Goal: Task Accomplishment & Management: Use online tool/utility

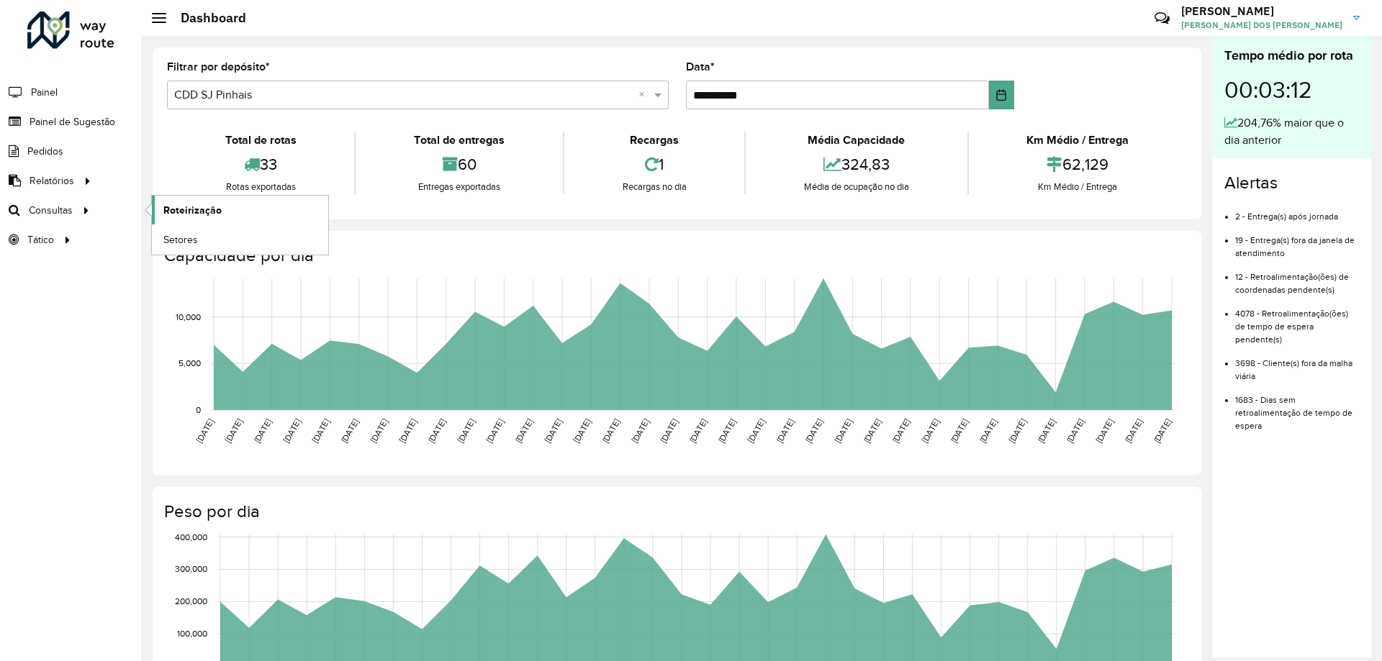
click at [181, 212] on span "Roteirização" at bounding box center [192, 210] width 58 height 15
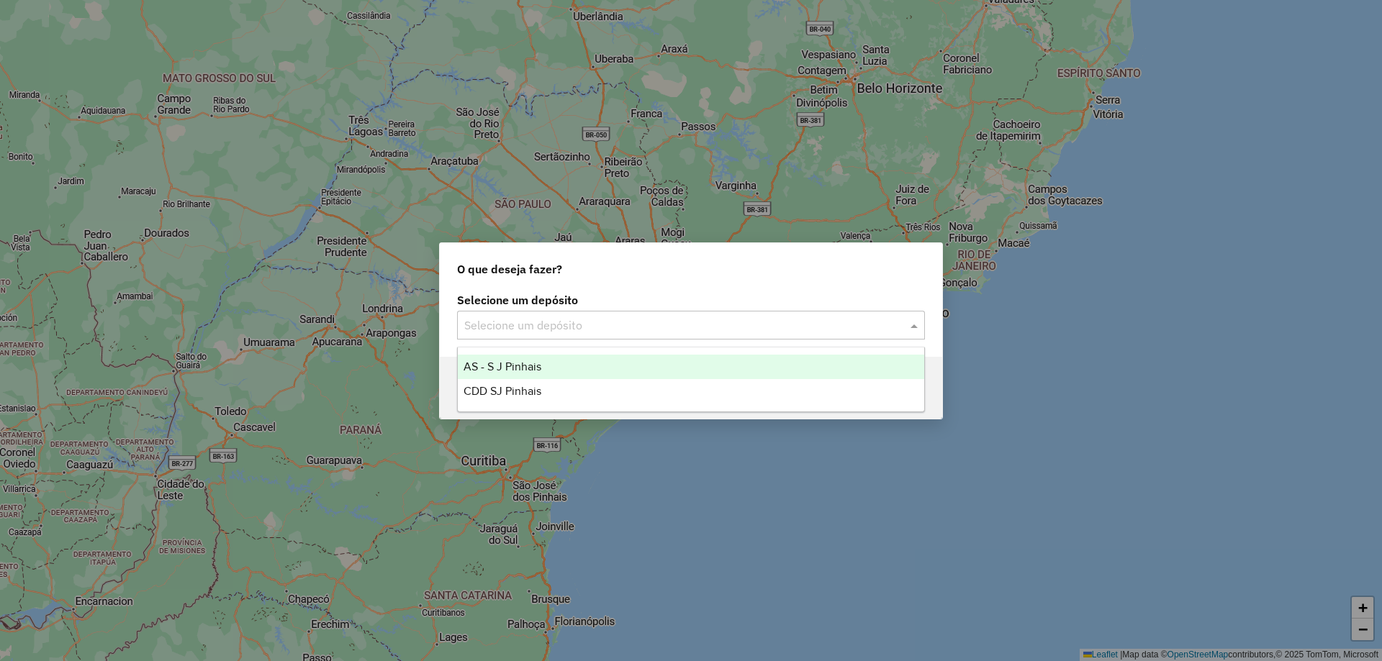
click at [578, 320] on input "text" at bounding box center [676, 325] width 425 height 17
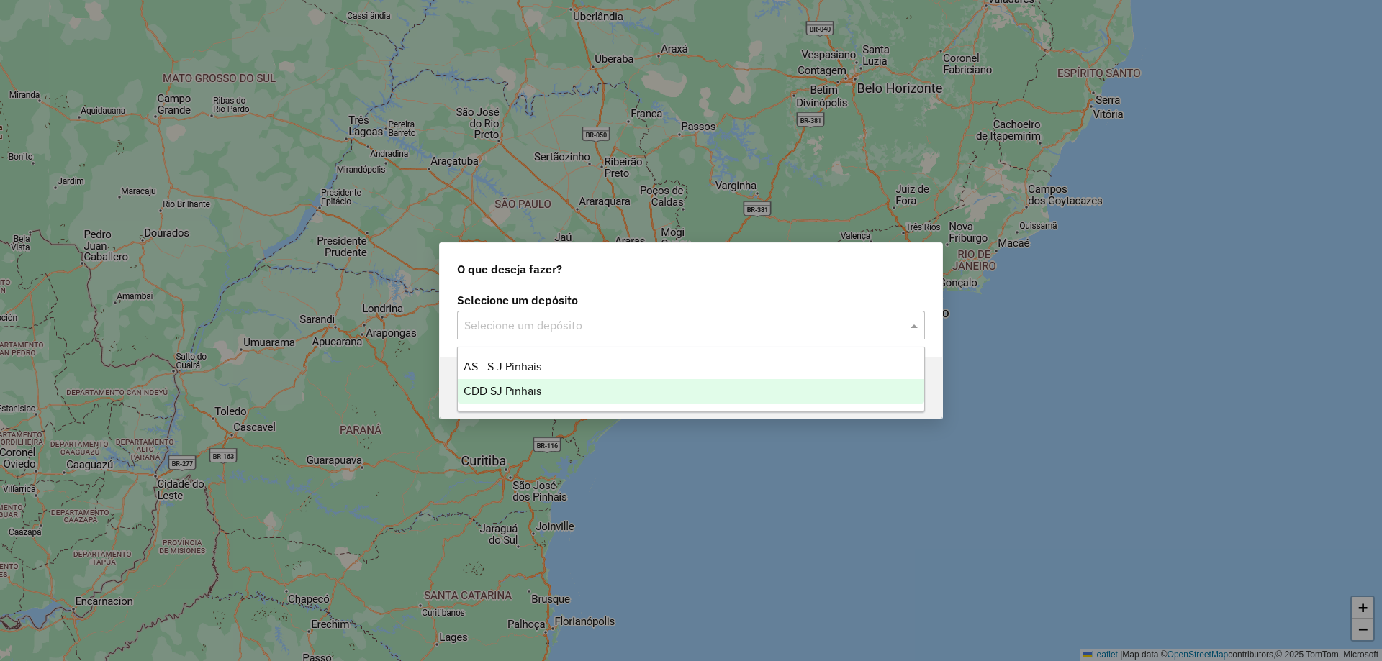
click at [549, 389] on div "CDD SJ Pinhais" at bounding box center [691, 391] width 466 height 24
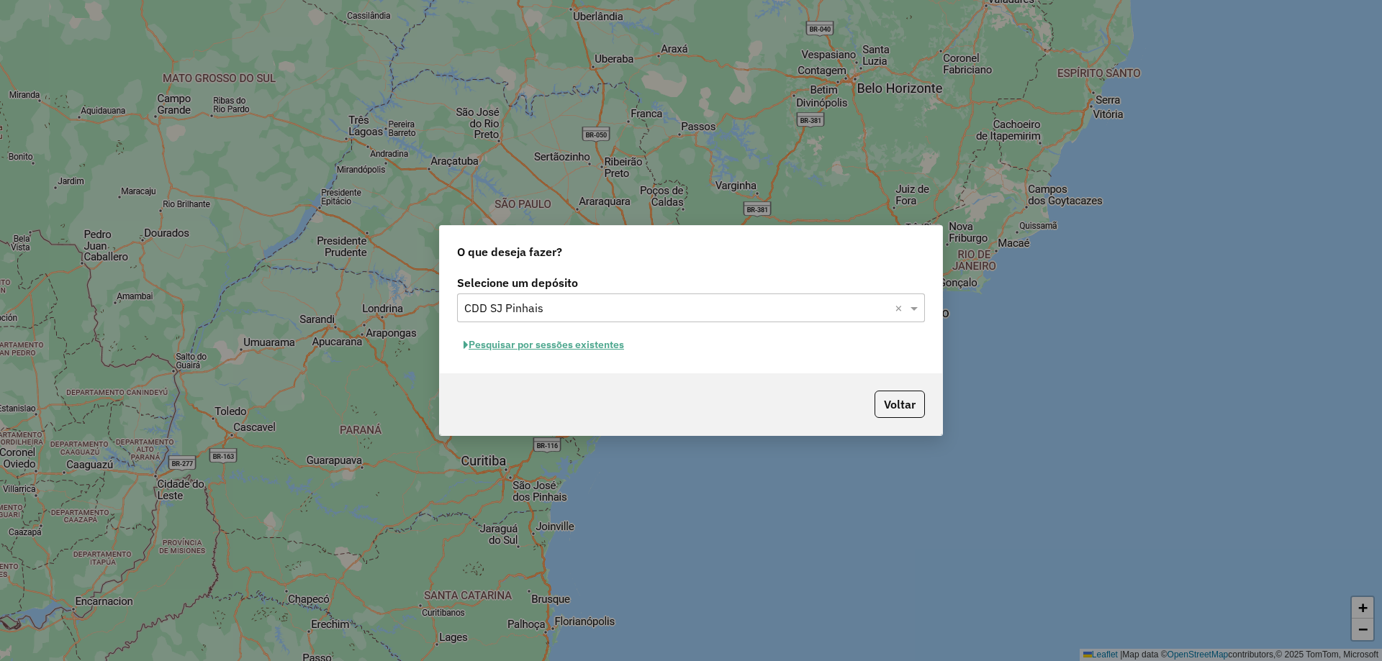
click at [564, 346] on button "Pesquisar por sessões existentes" at bounding box center [543, 345] width 173 height 22
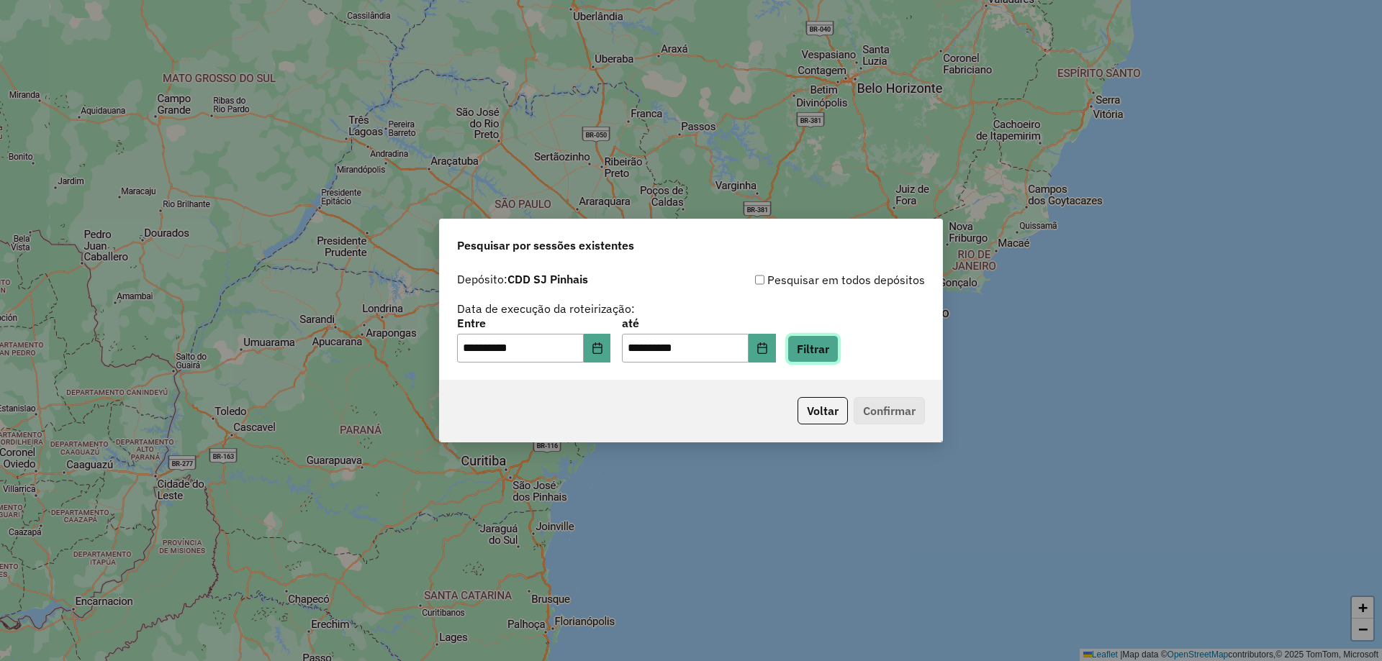
click at [838, 353] on button "Filtrar" at bounding box center [812, 348] width 51 height 27
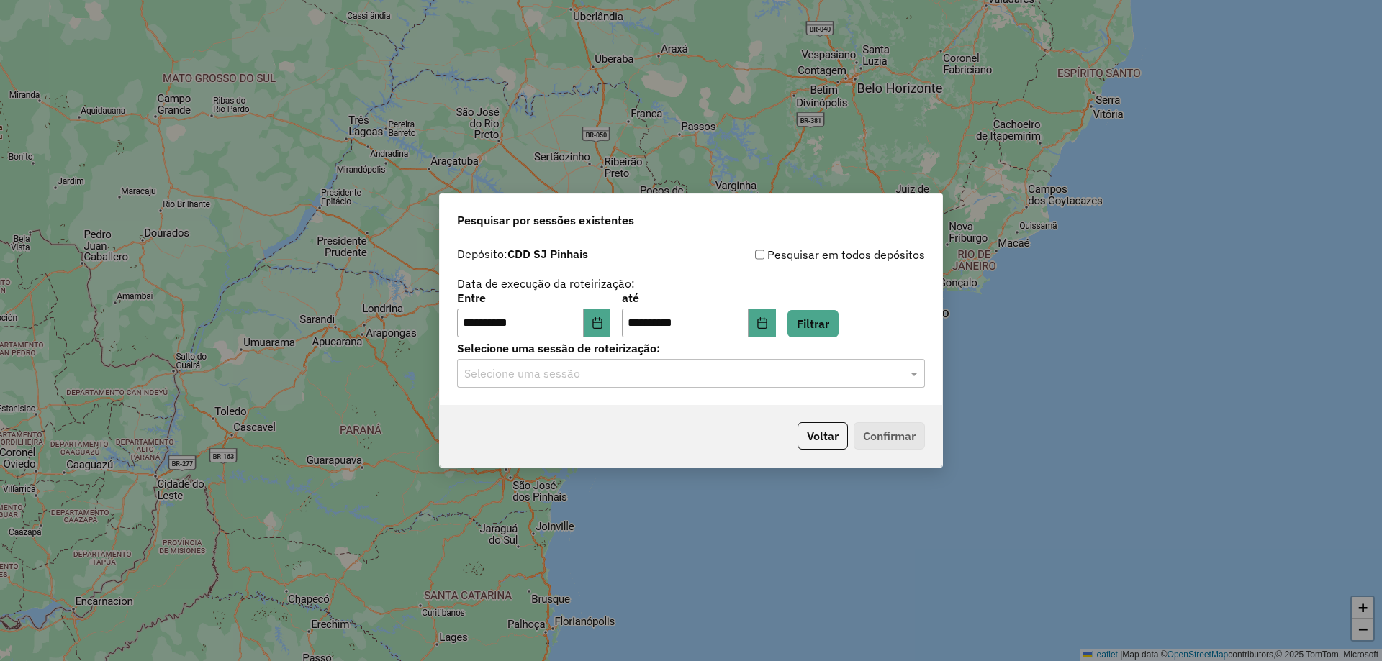
click at [567, 384] on div "Selecione uma sessão" at bounding box center [691, 373] width 468 height 29
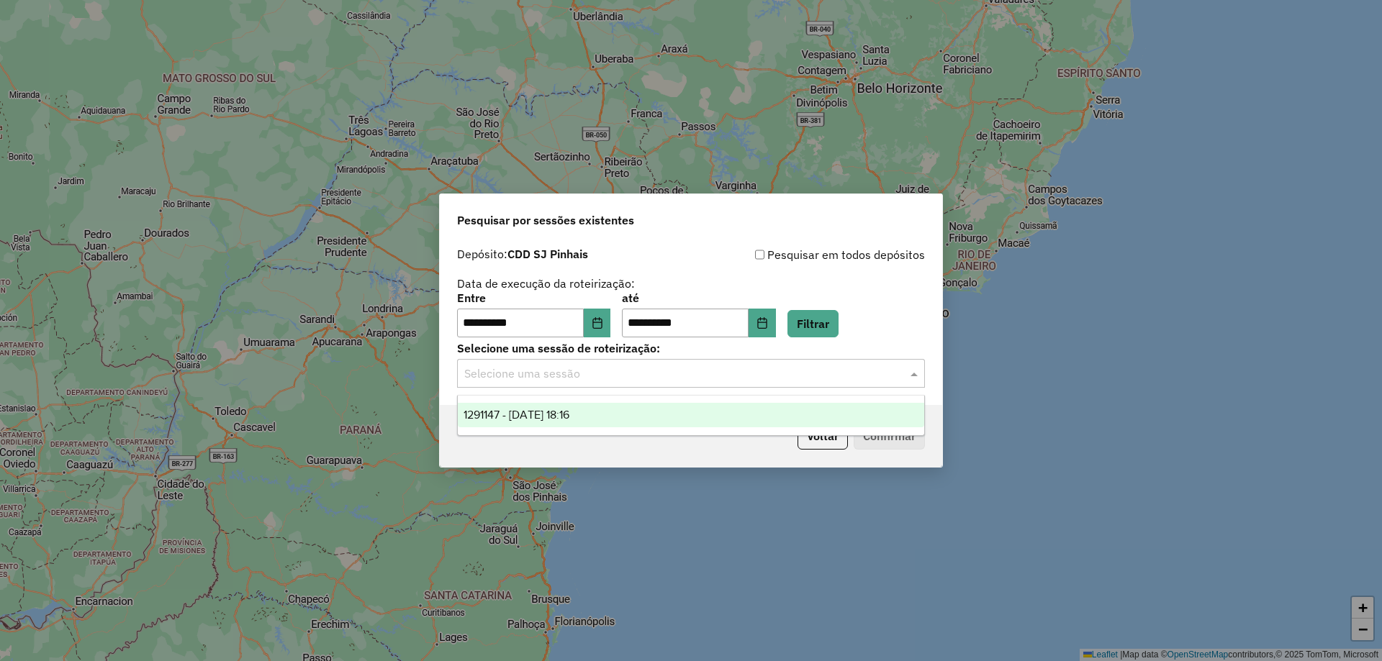
click at [568, 419] on span "1291147 - 09/10/2025 18:16" at bounding box center [516, 415] width 106 height 12
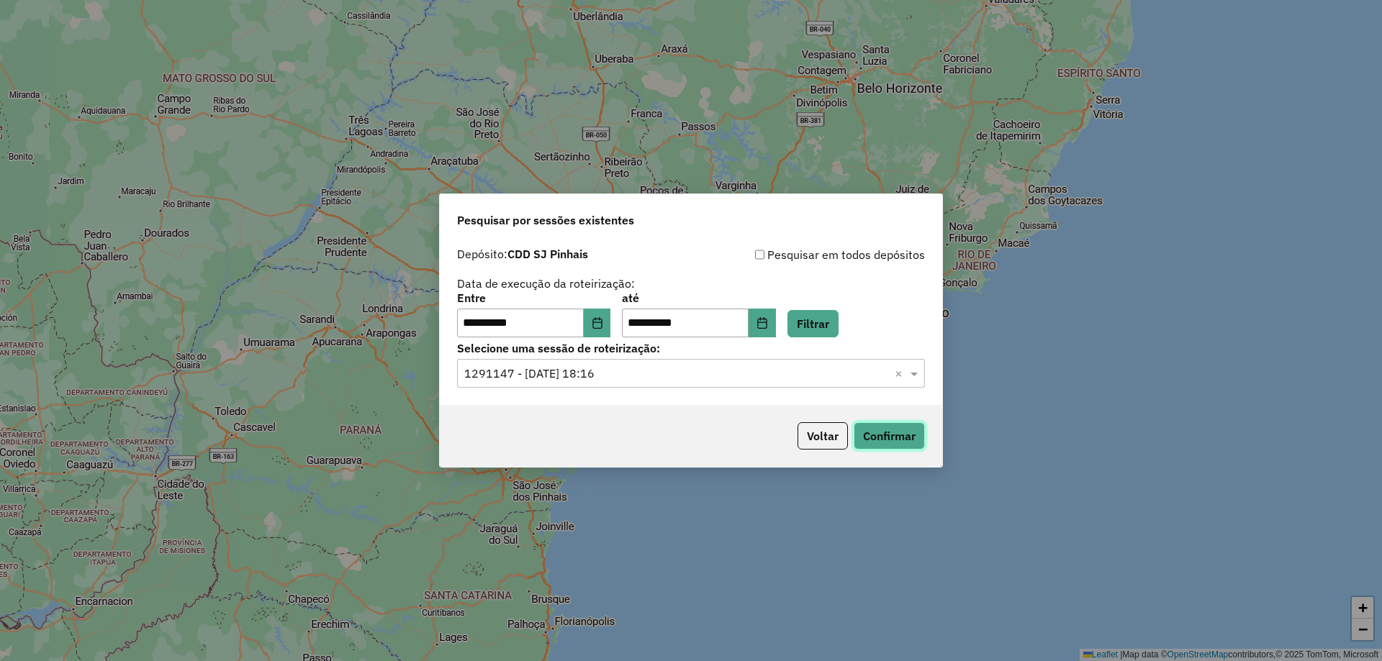
click at [878, 431] on button "Confirmar" at bounding box center [889, 435] width 71 height 27
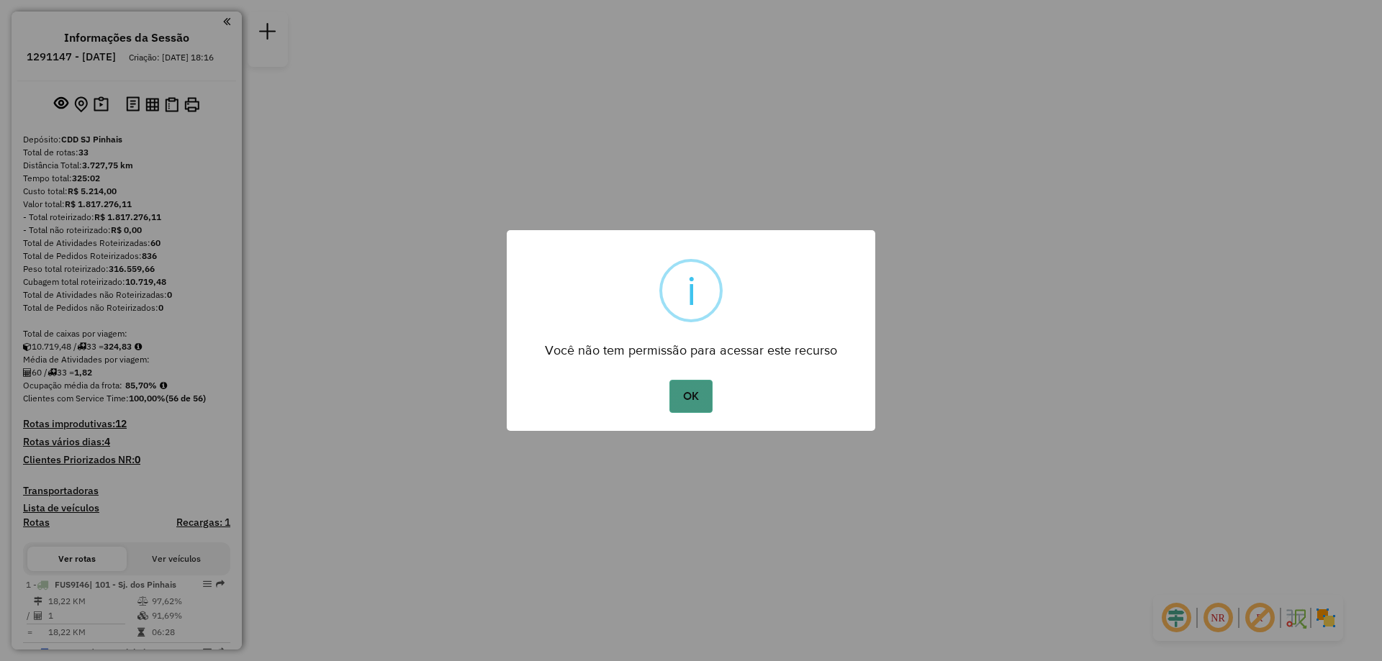
click at [689, 395] on button "OK" at bounding box center [690, 396] width 42 height 33
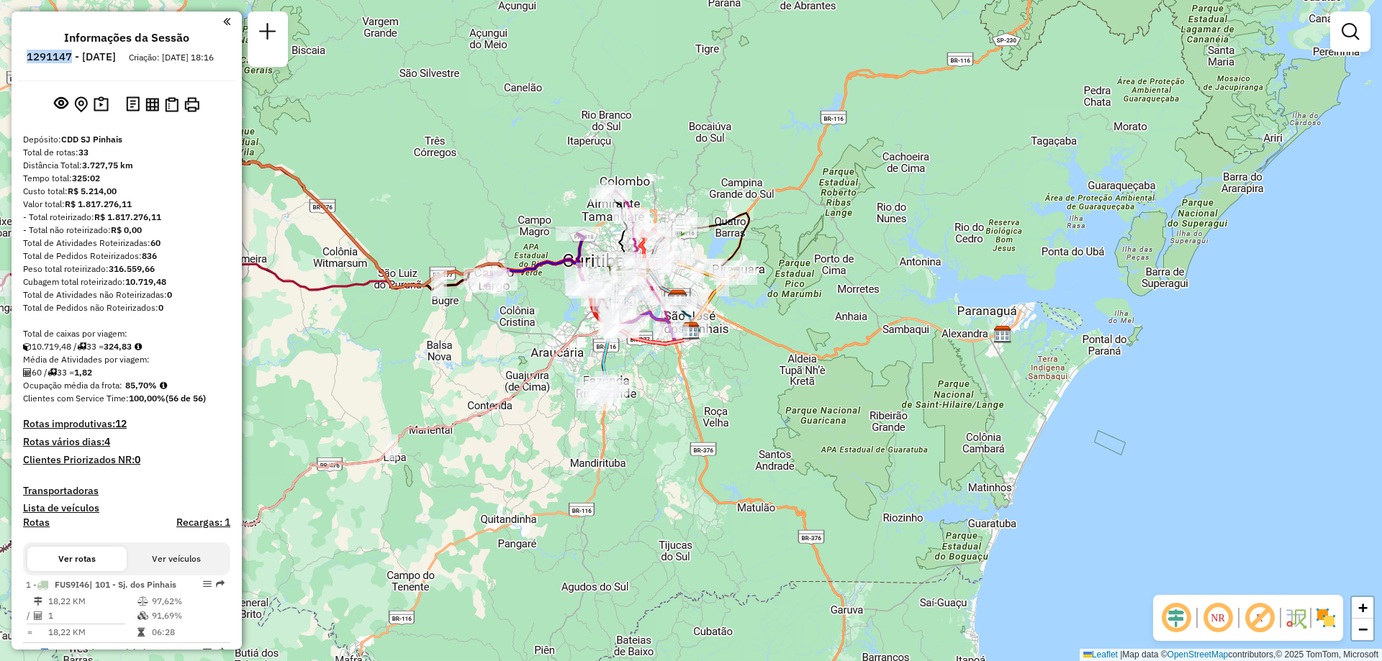
drag, startPoint x: 64, startPoint y: 57, endPoint x: 110, endPoint y: 65, distance: 46.7
click at [110, 65] on li "1291147 - [DATE]" at bounding box center [71, 59] width 96 height 19
copy h6 "1291147"
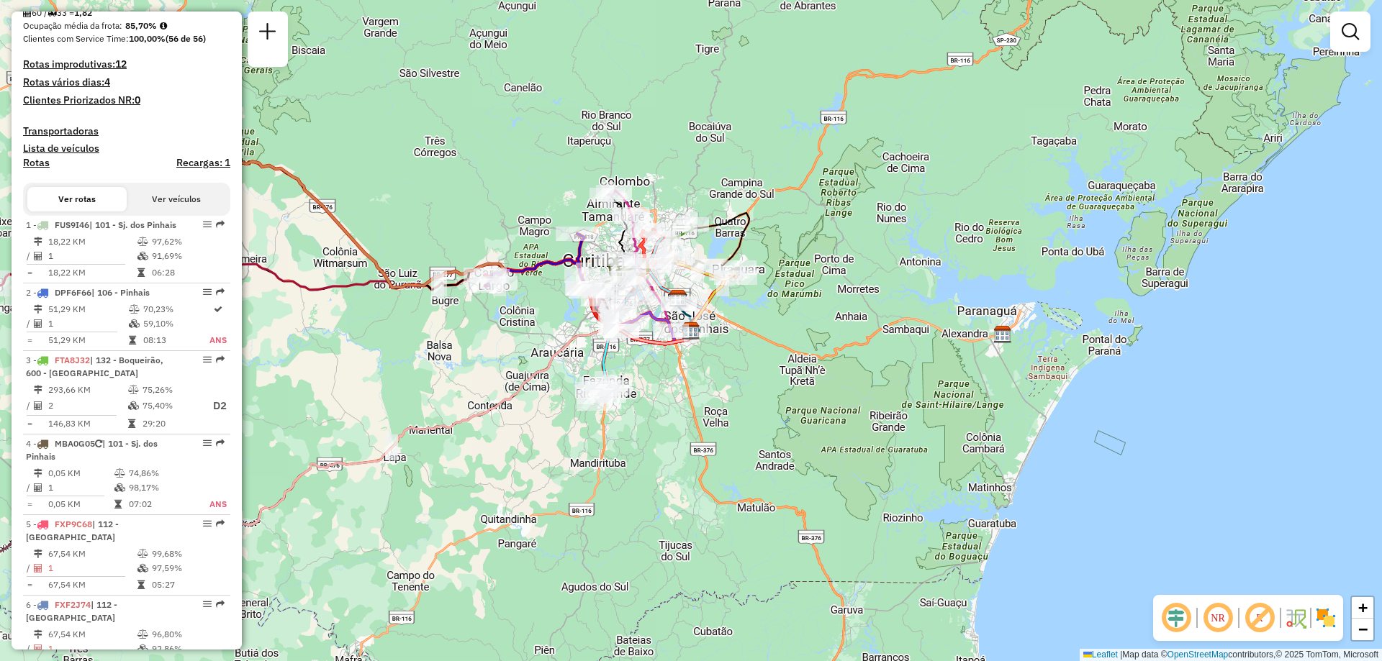
scroll to position [432, 0]
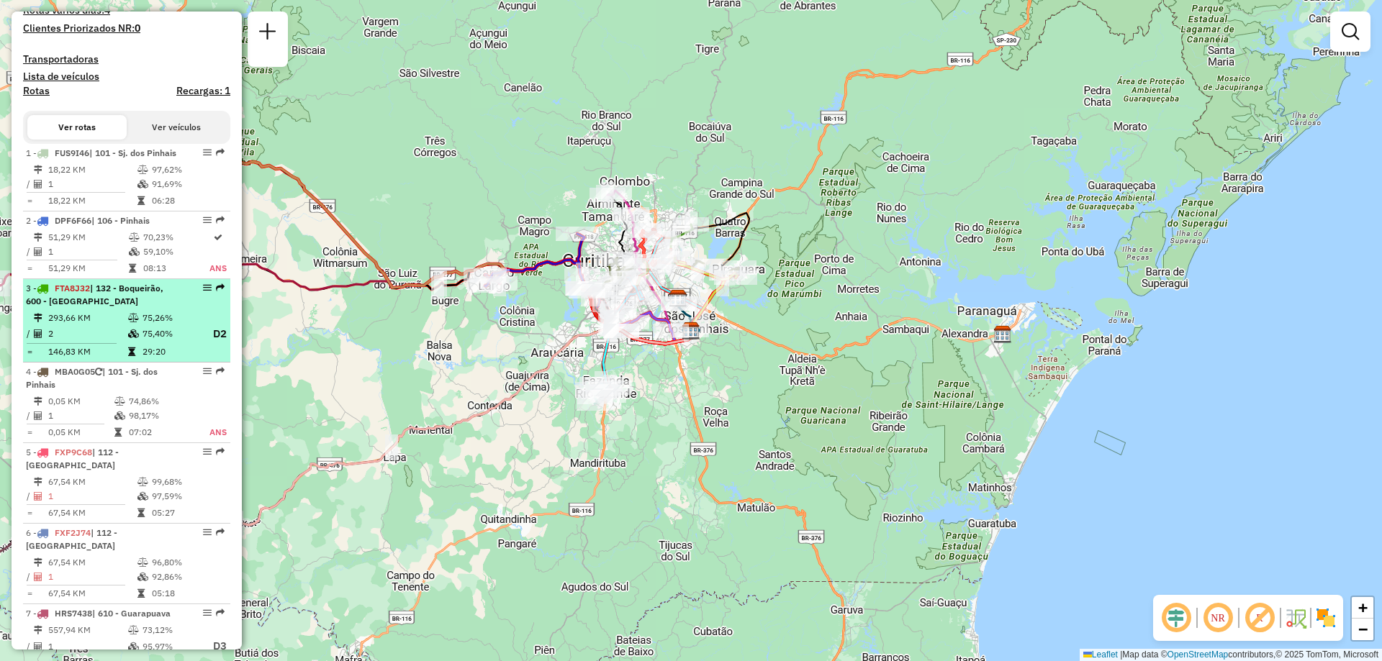
click at [180, 325] on td "75,26%" at bounding box center [171, 318] width 58 height 14
select select "**********"
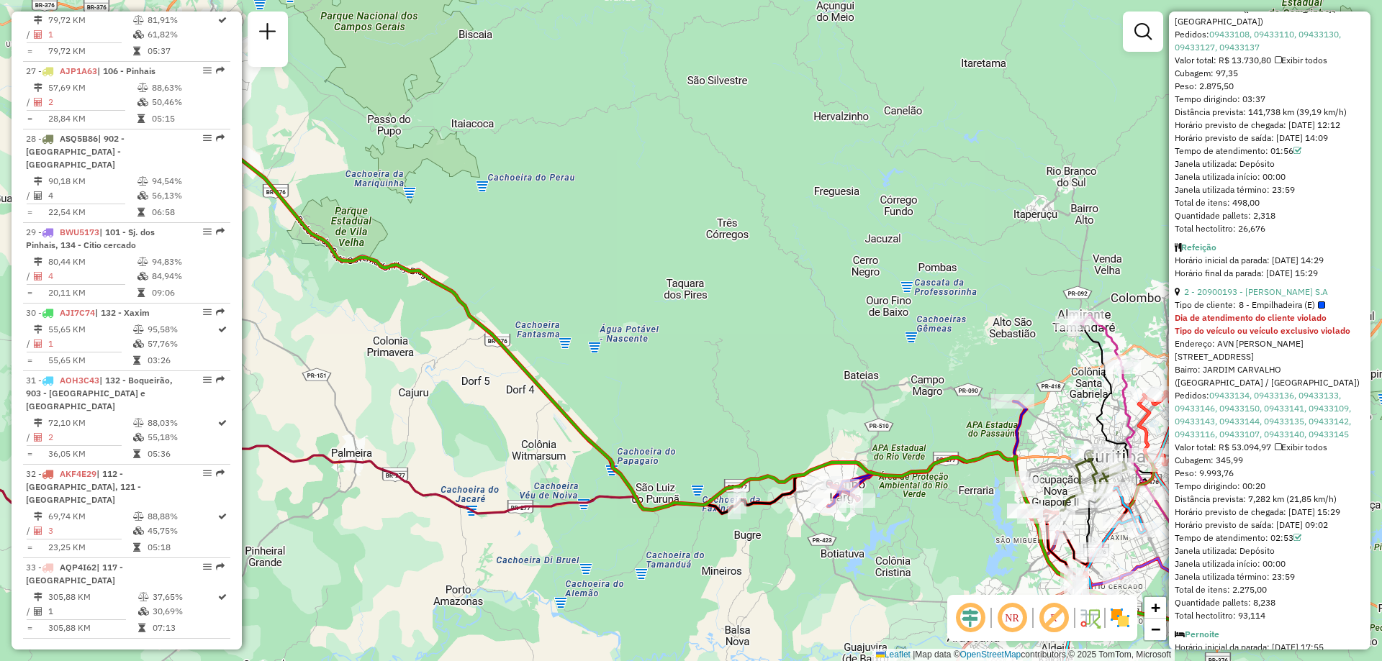
scroll to position [2520, 0]
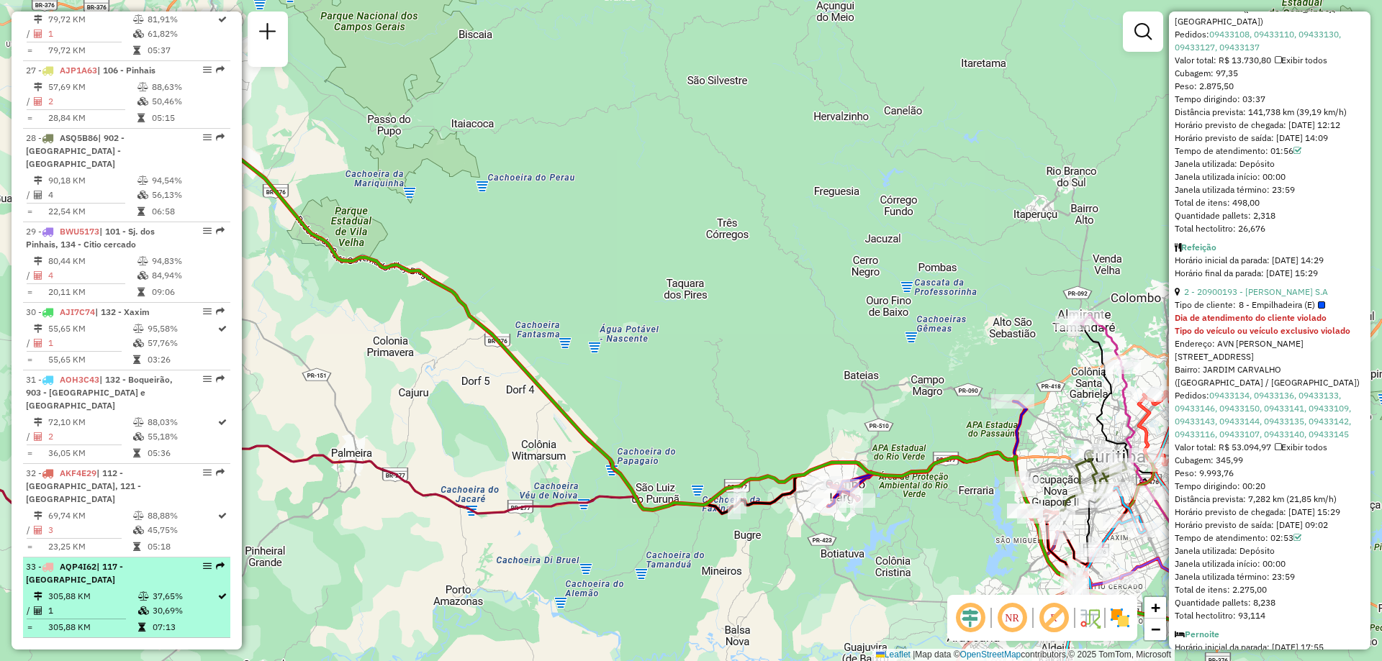
click at [152, 589] on td "37,65%" at bounding box center [184, 596] width 65 height 14
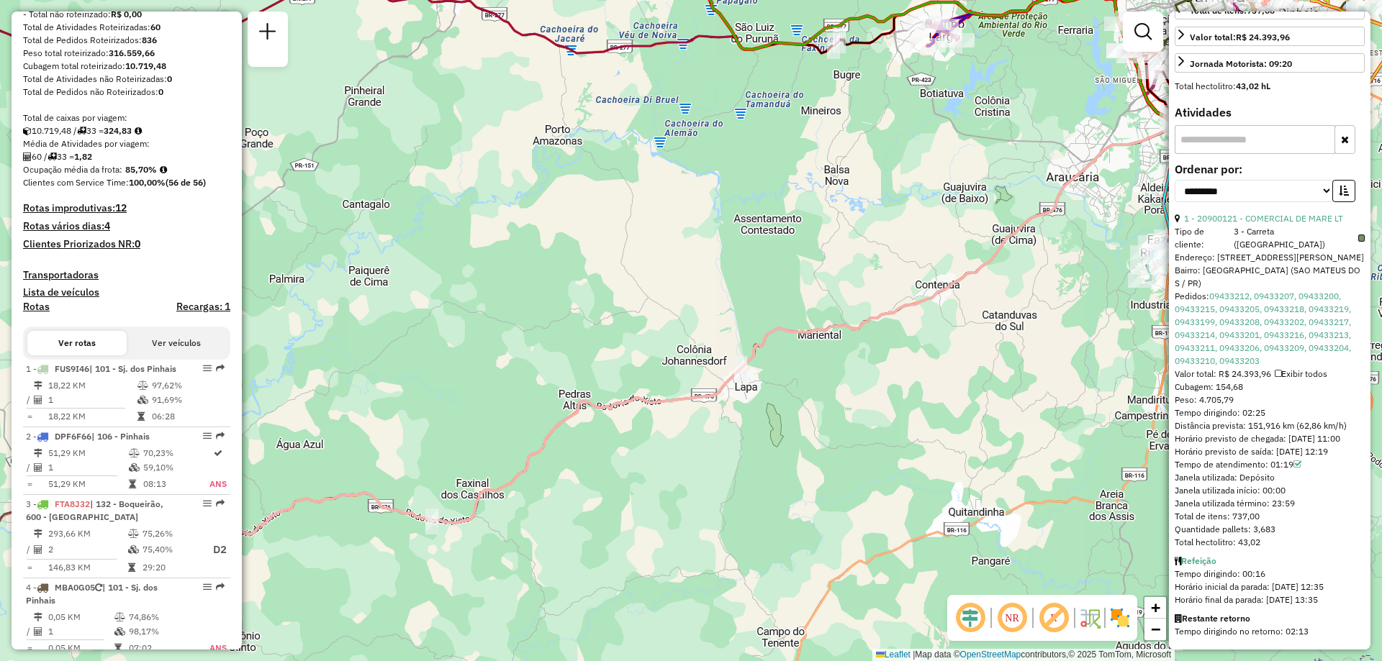
scroll to position [288, 0]
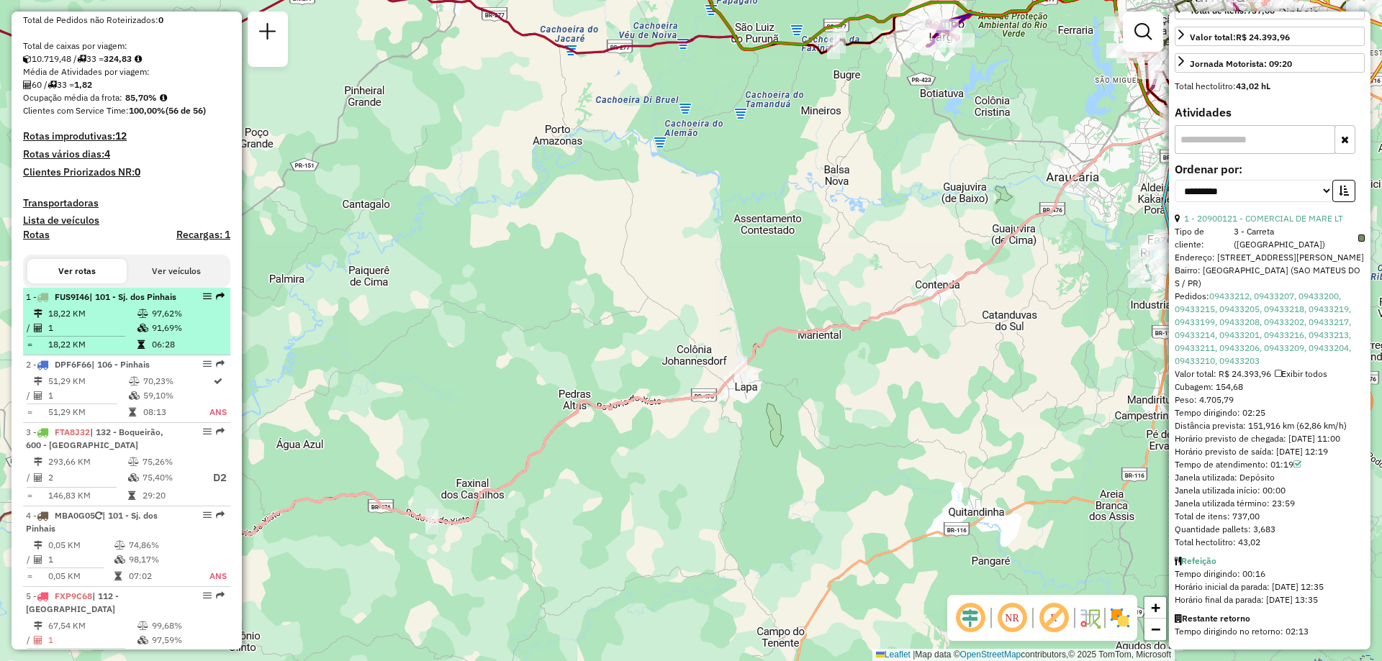
click at [186, 321] on td "97,62%" at bounding box center [187, 314] width 73 height 14
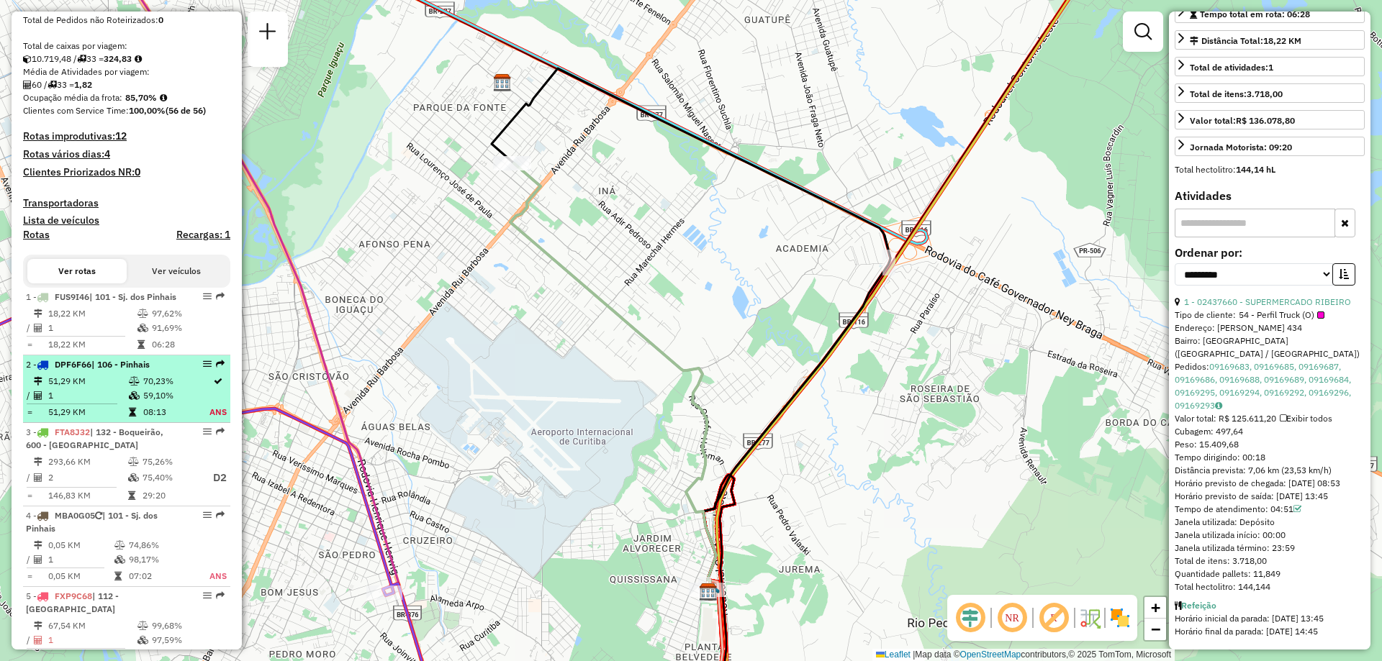
click at [158, 389] on td "70,23%" at bounding box center [175, 381] width 66 height 14
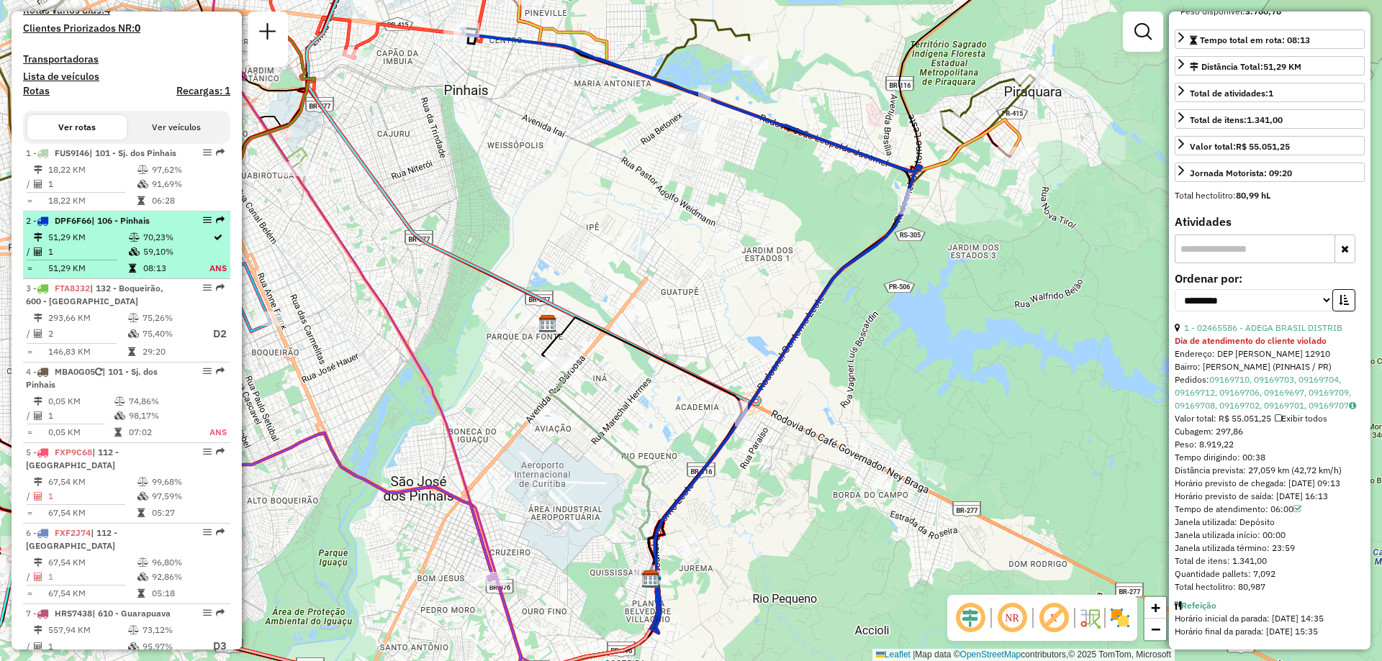
scroll to position [504, 0]
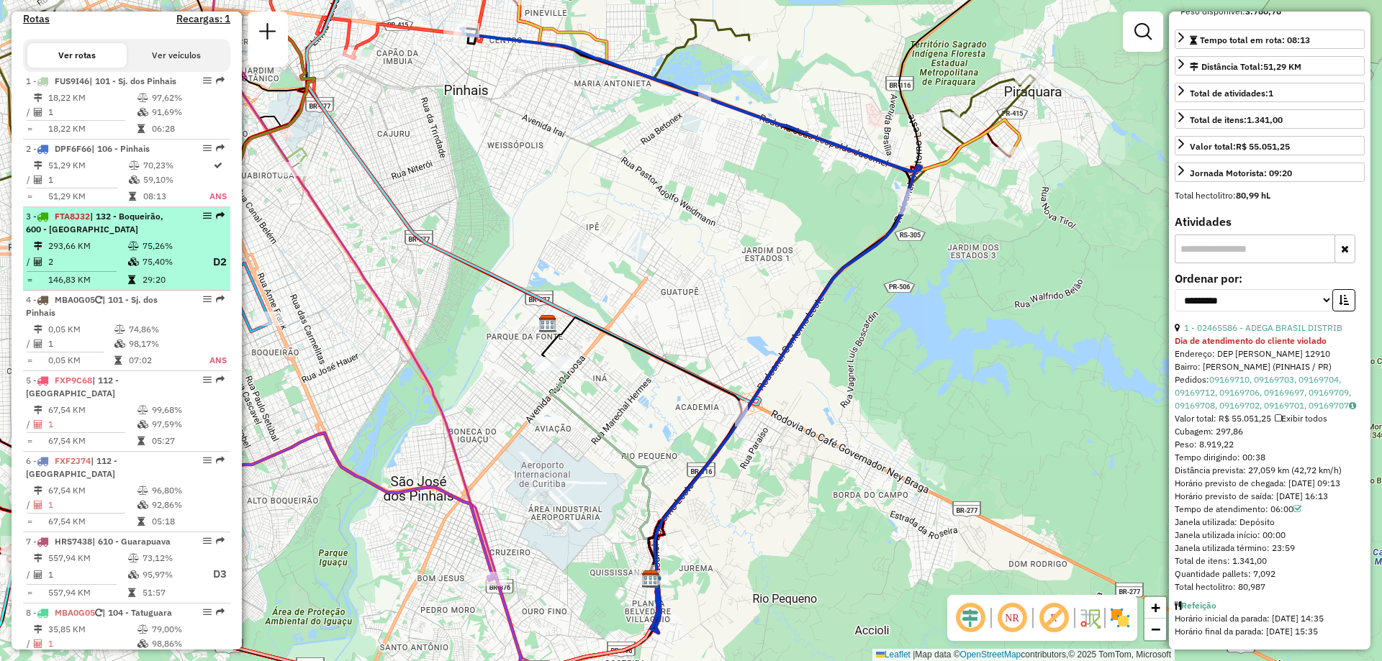
click at [91, 253] on td "293,66 KM" at bounding box center [87, 246] width 80 height 14
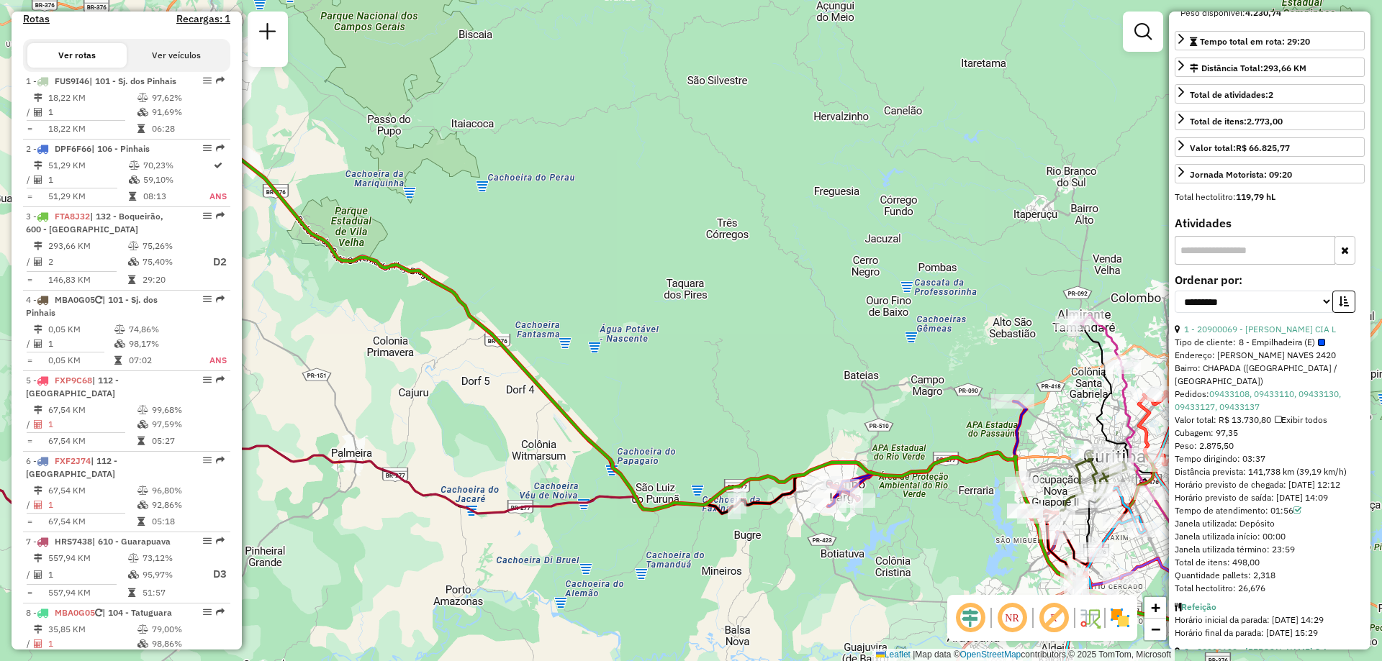
scroll to position [512, 0]
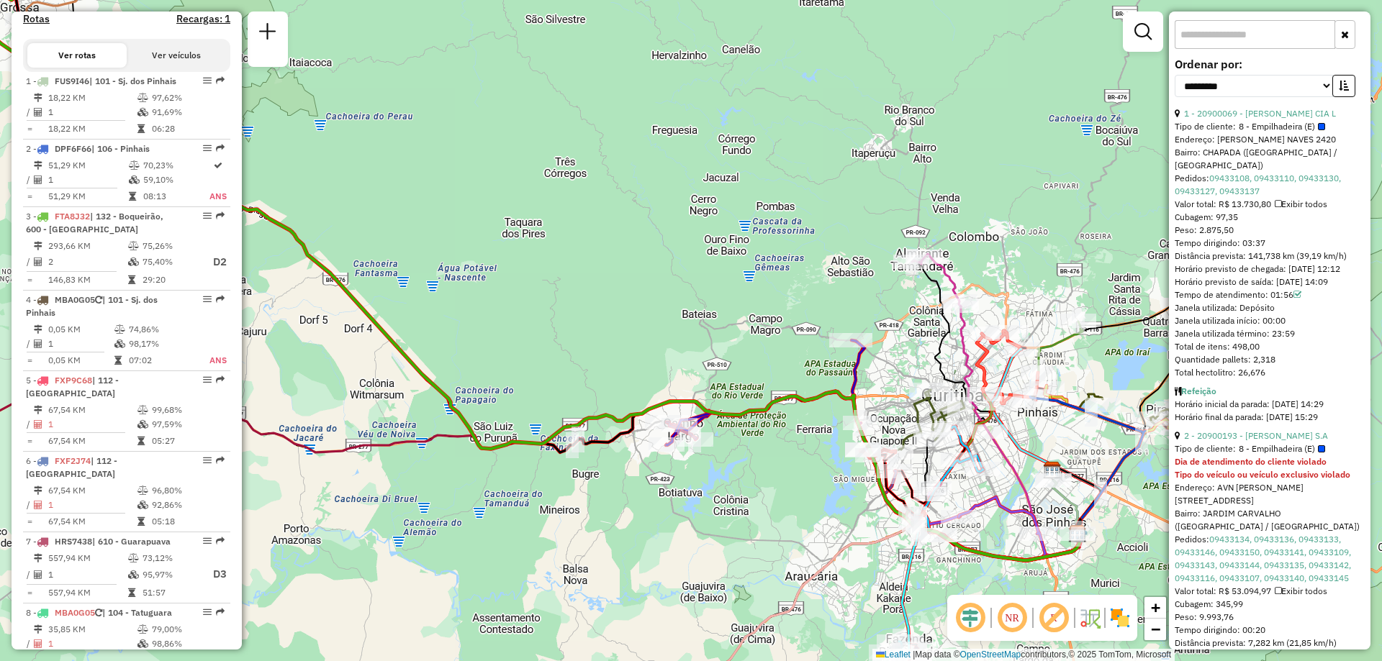
drag, startPoint x: 782, startPoint y: 286, endPoint x: 620, endPoint y: 225, distance: 173.1
click at [620, 225] on div "Janela de atendimento Grade de atendimento Capacidade Transportadoras Veículos …" at bounding box center [691, 330] width 1382 height 661
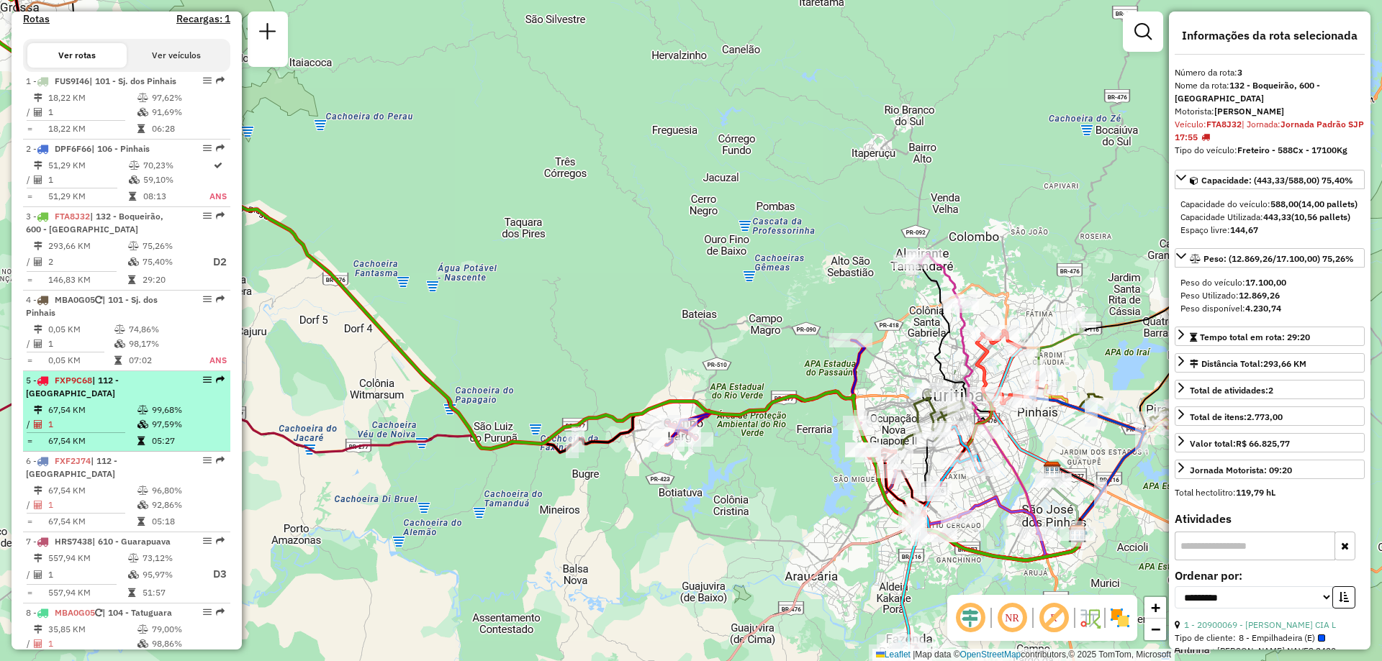
click at [135, 400] on div "5 - FXP9C68 | 112 - [GEOGRAPHIC_DATA]" at bounding box center [102, 387] width 153 height 26
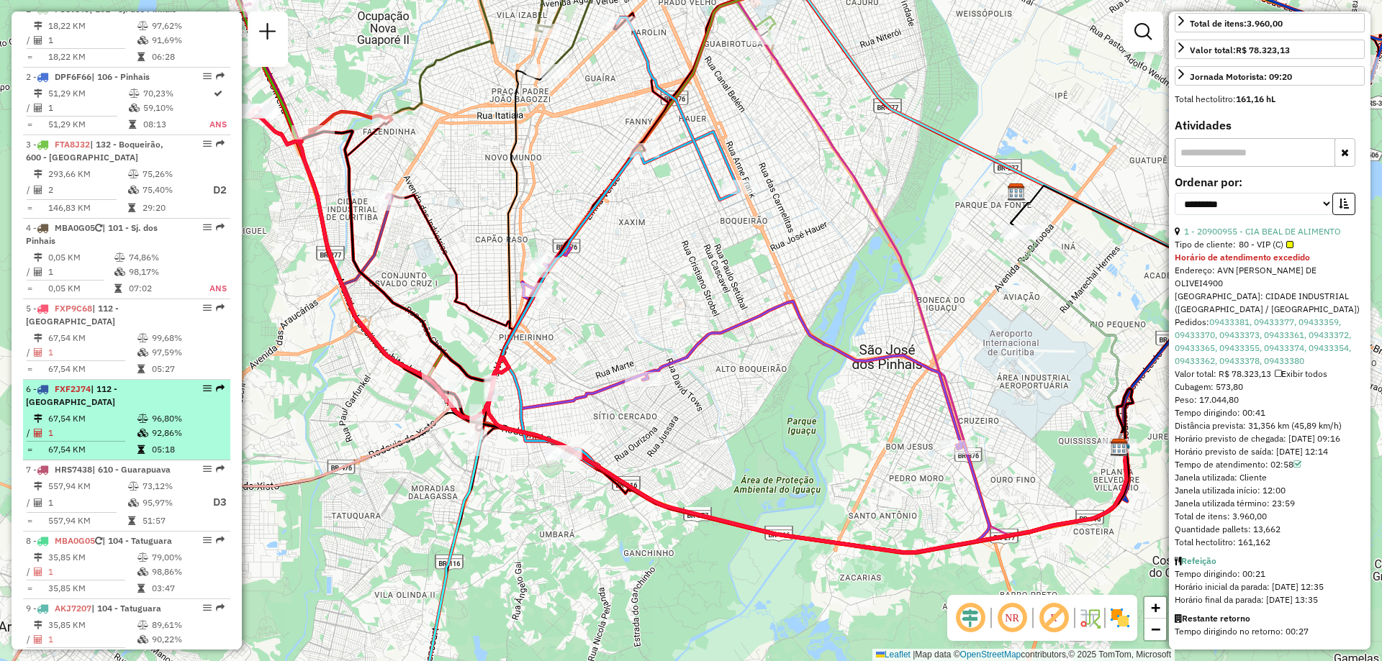
scroll to position [648, 0]
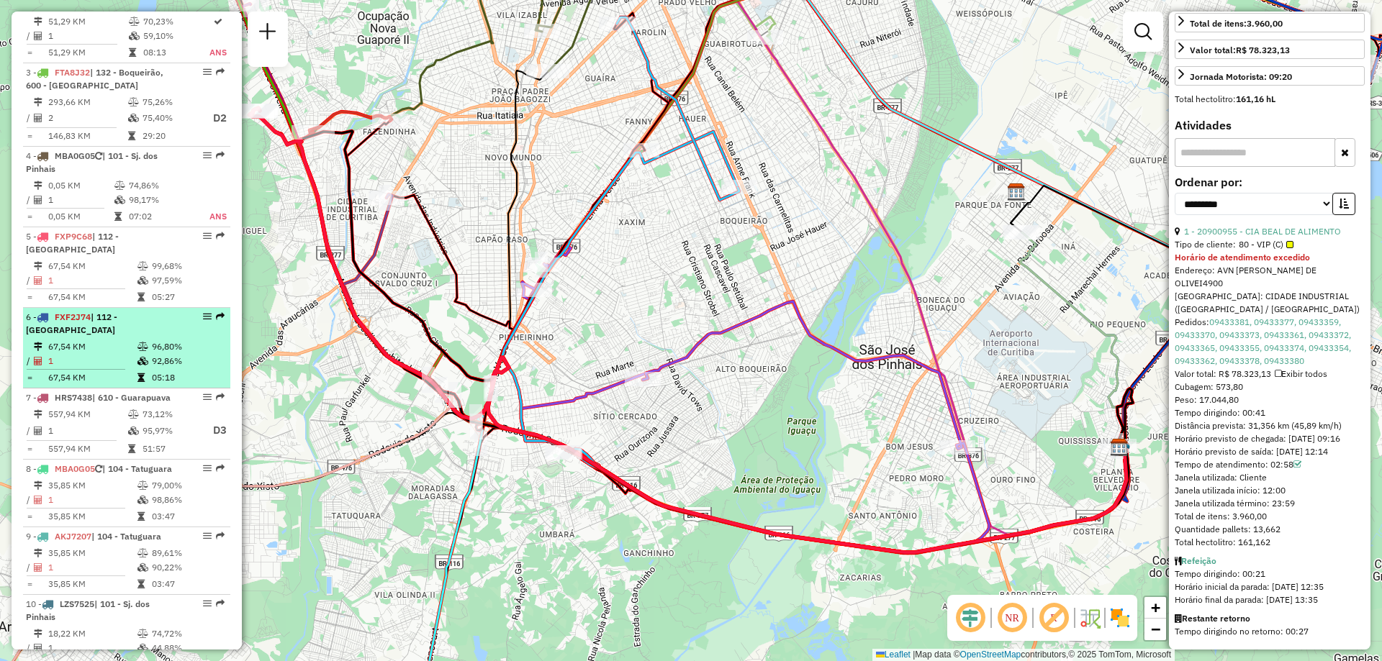
click at [92, 354] on td "67,54 KM" at bounding box center [91, 347] width 89 height 14
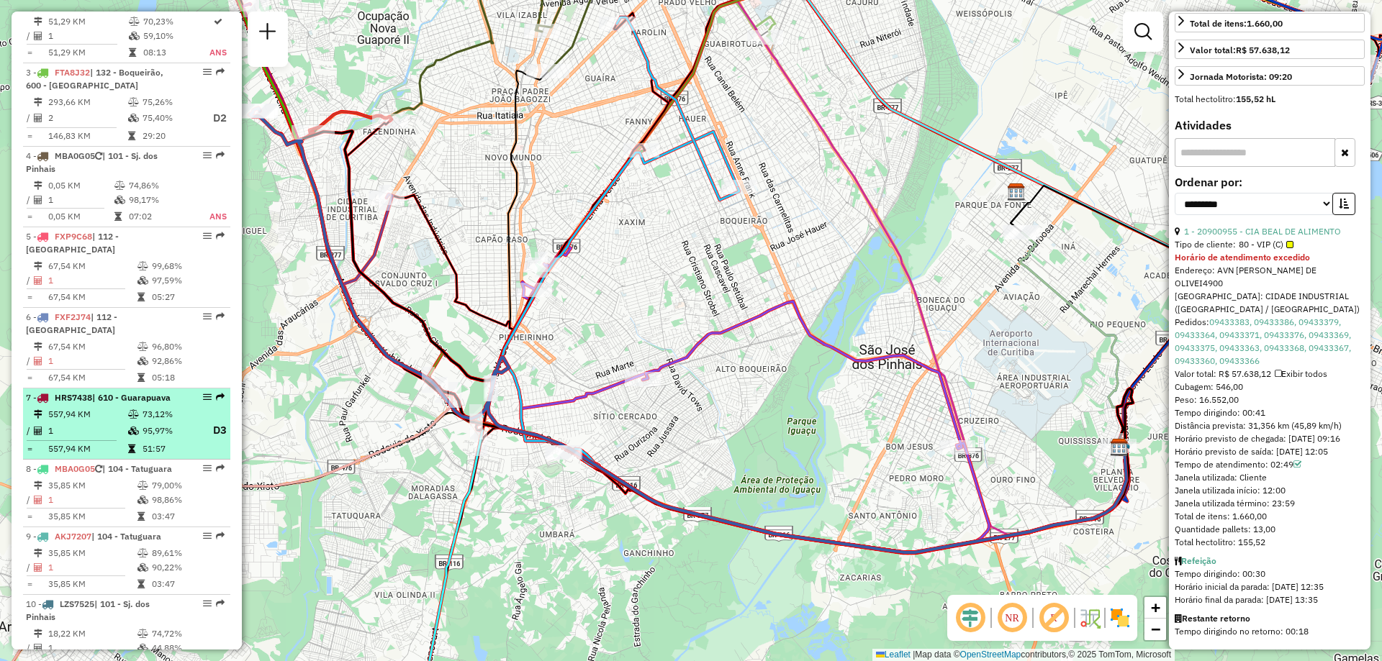
click at [104, 422] on td "557,94 KM" at bounding box center [87, 414] width 80 height 14
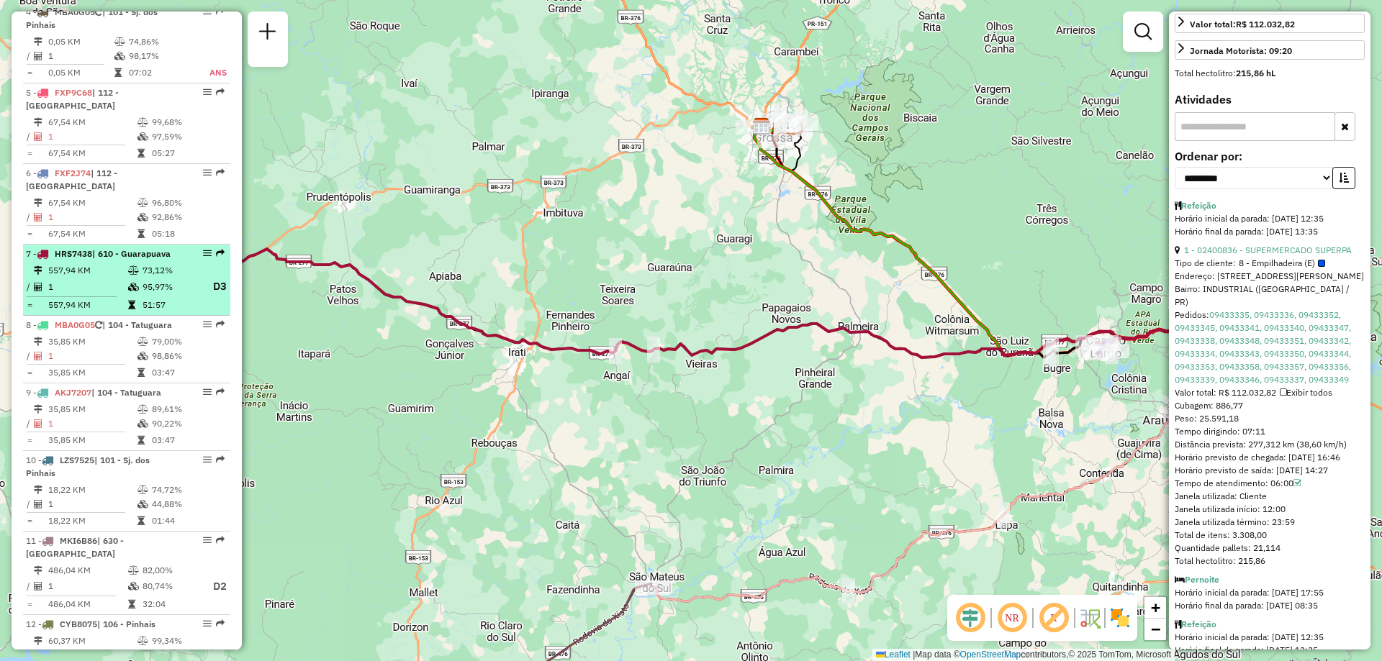
scroll to position [864, 0]
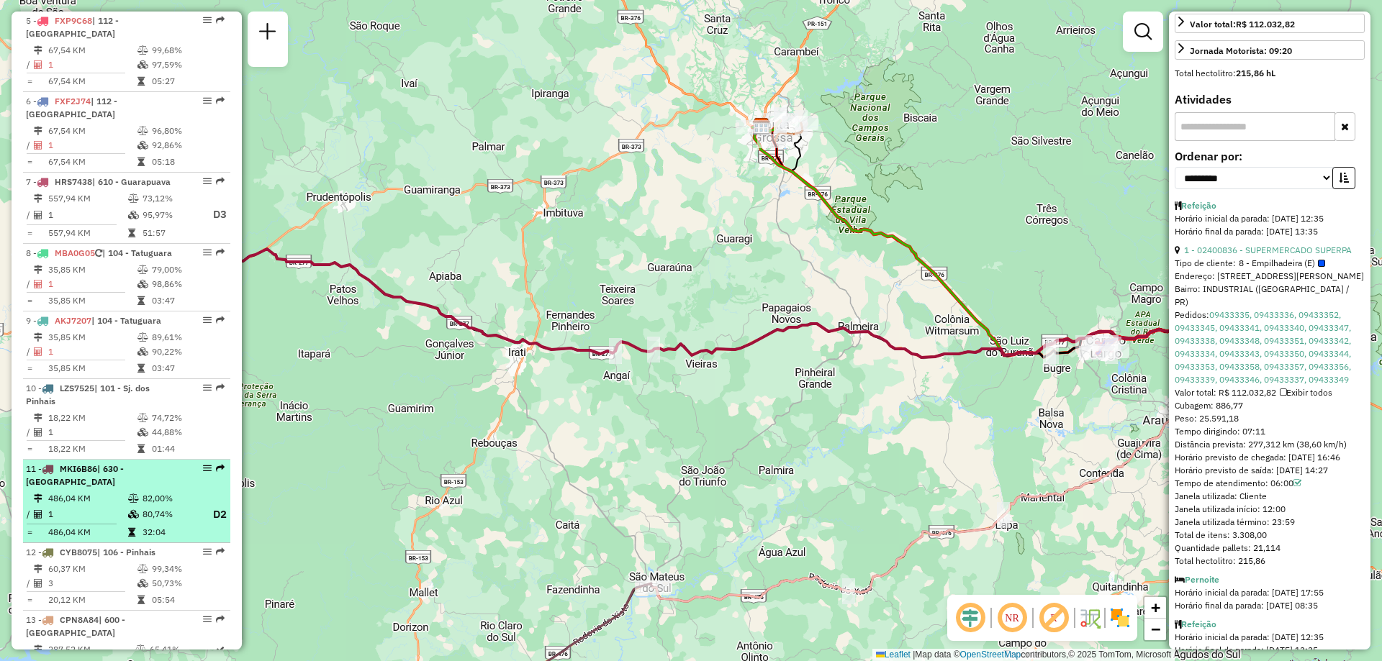
click at [86, 528] on li "11 - MKI6B86 | 630 - [GEOGRAPHIC_DATA] 486,04 KM 82,00% / 1 80,74% D2 = 486,04 …" at bounding box center [126, 502] width 207 height 84
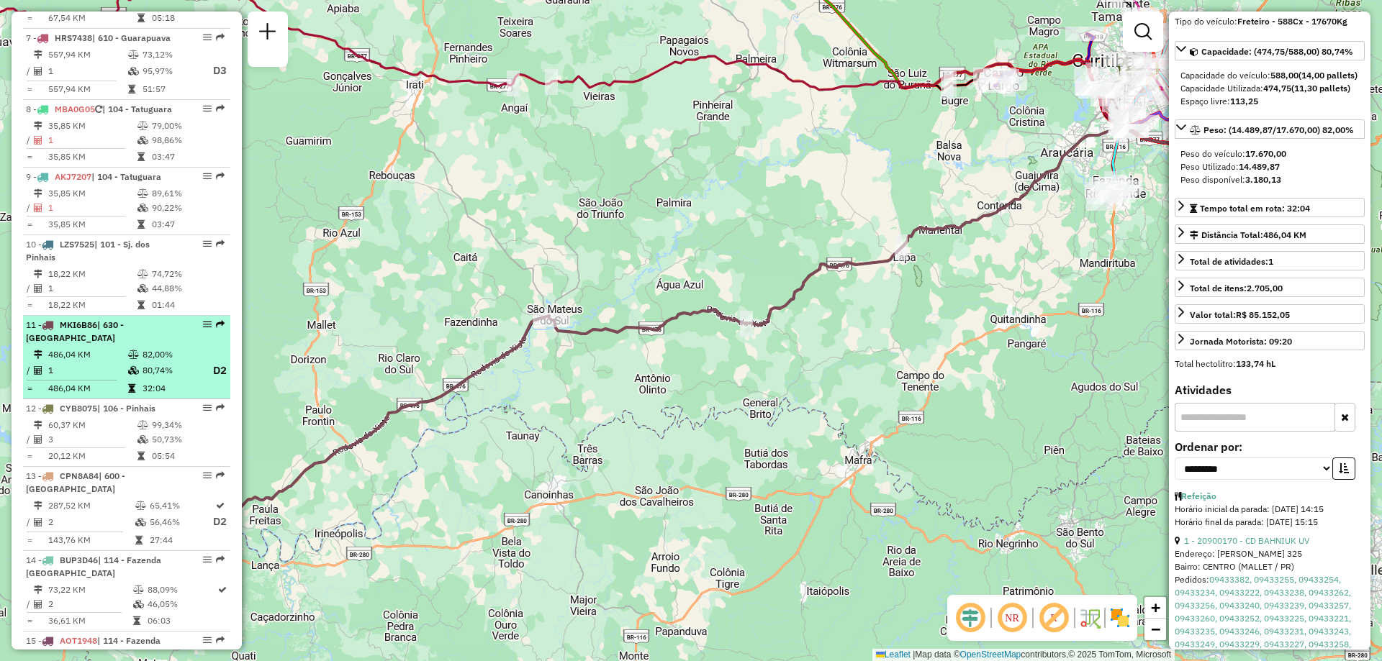
scroll to position [1080, 0]
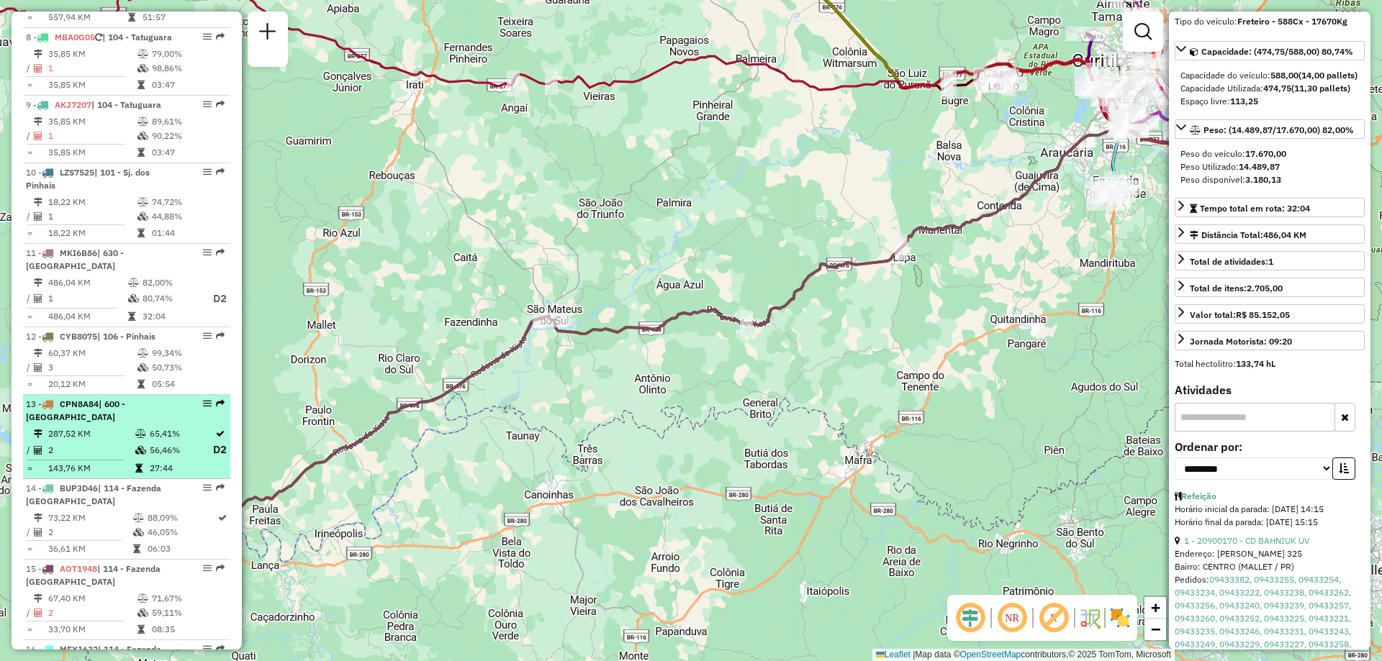
click at [97, 424] on div "13 - CPN8A84 | 600 - [GEOGRAPHIC_DATA]" at bounding box center [102, 411] width 153 height 26
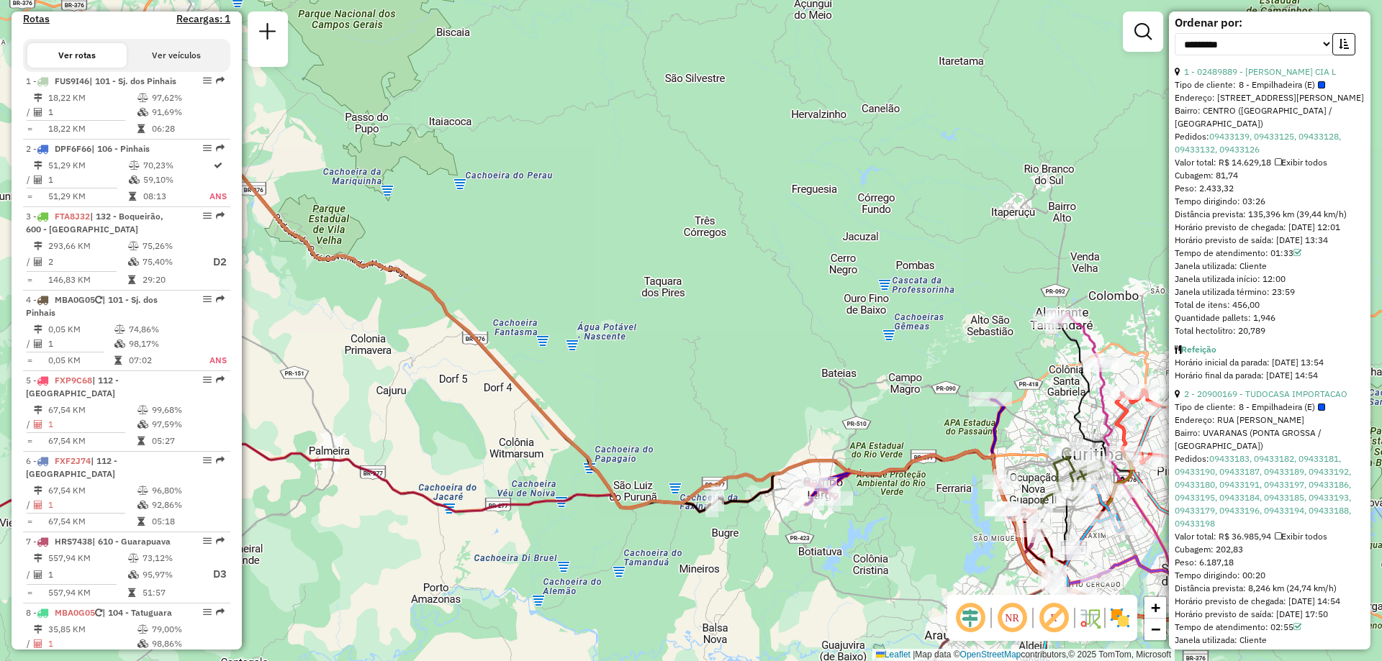
scroll to position [0, 0]
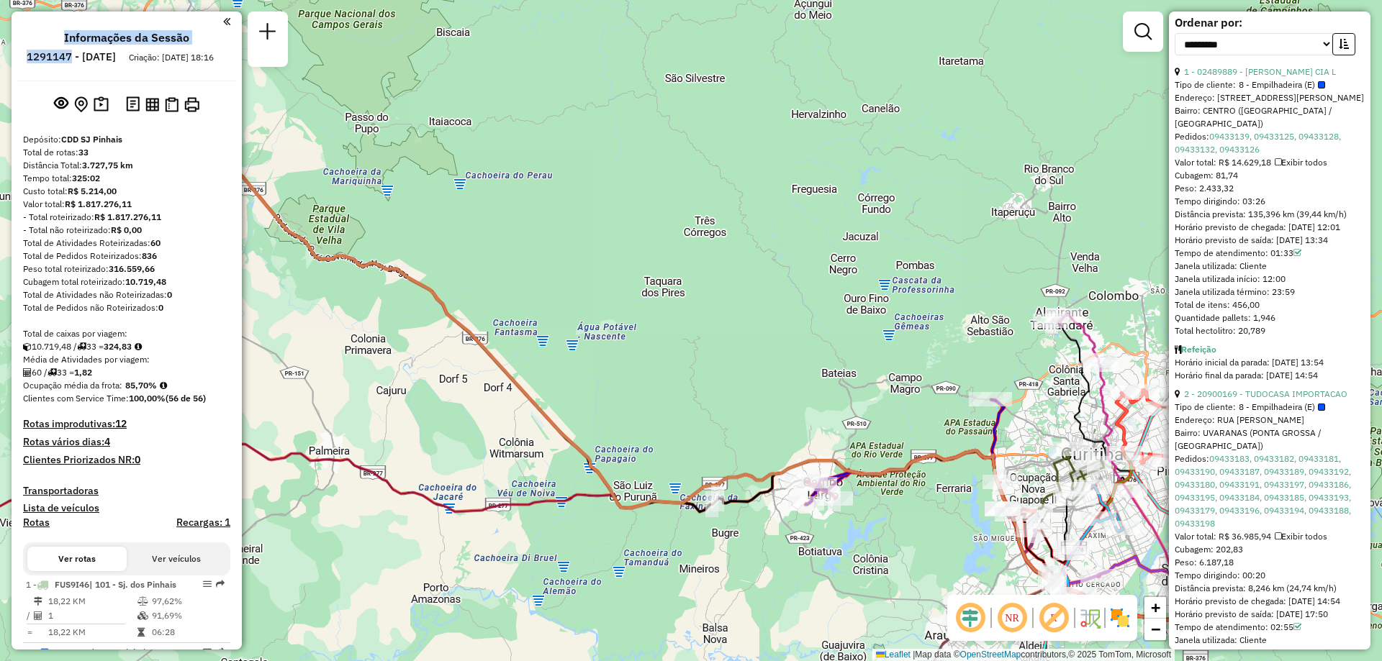
drag, startPoint x: 60, startPoint y: 48, endPoint x: 110, endPoint y: 58, distance: 51.2
click at [110, 58] on ul "Informações da Sessão 1291147 - [DATE] Criação: [DATE] 18:16" at bounding box center [126, 50] width 219 height 38
click at [112, 59] on h6 "1291147 - [DATE]" at bounding box center [71, 56] width 89 height 13
drag, startPoint x: 67, startPoint y: 59, endPoint x: 109, endPoint y: 62, distance: 42.6
click at [109, 62] on h6 "1291147 - [DATE]" at bounding box center [71, 56] width 89 height 13
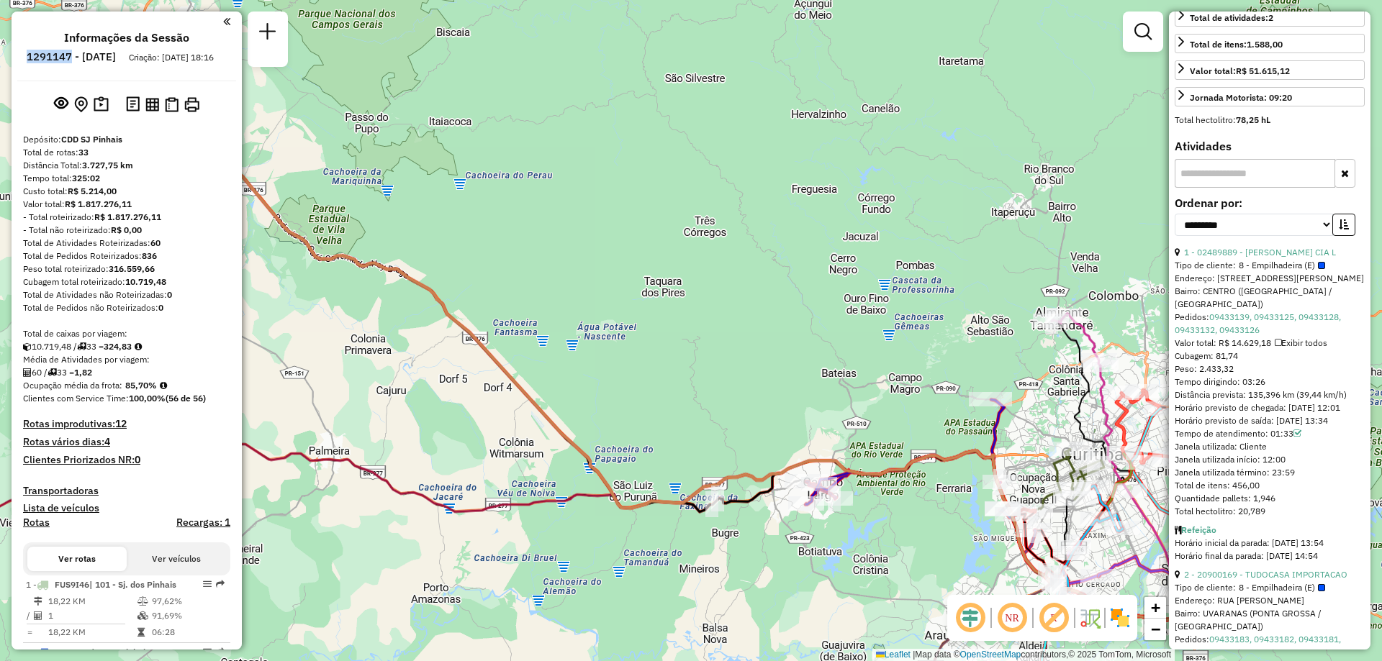
scroll to position [288, 0]
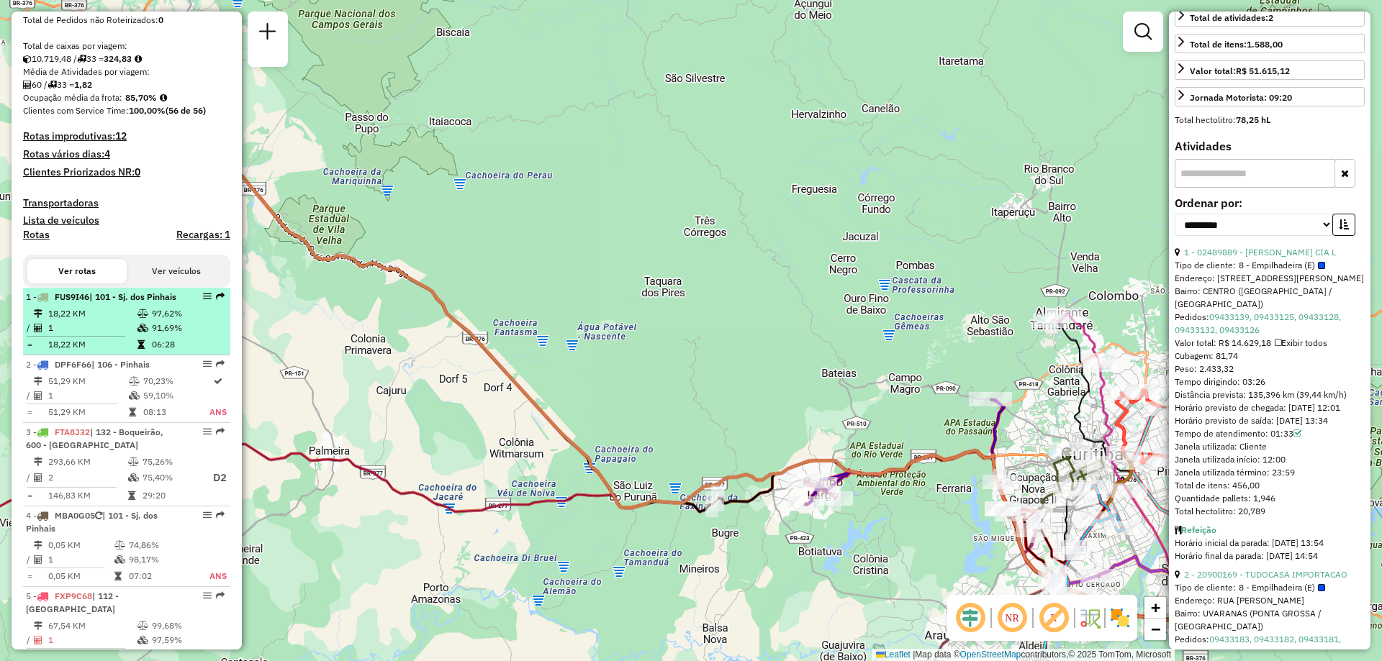
click at [130, 304] on div "1 - FUS9I46 | 101 - Sj. dos Pinhais" at bounding box center [102, 297] width 153 height 13
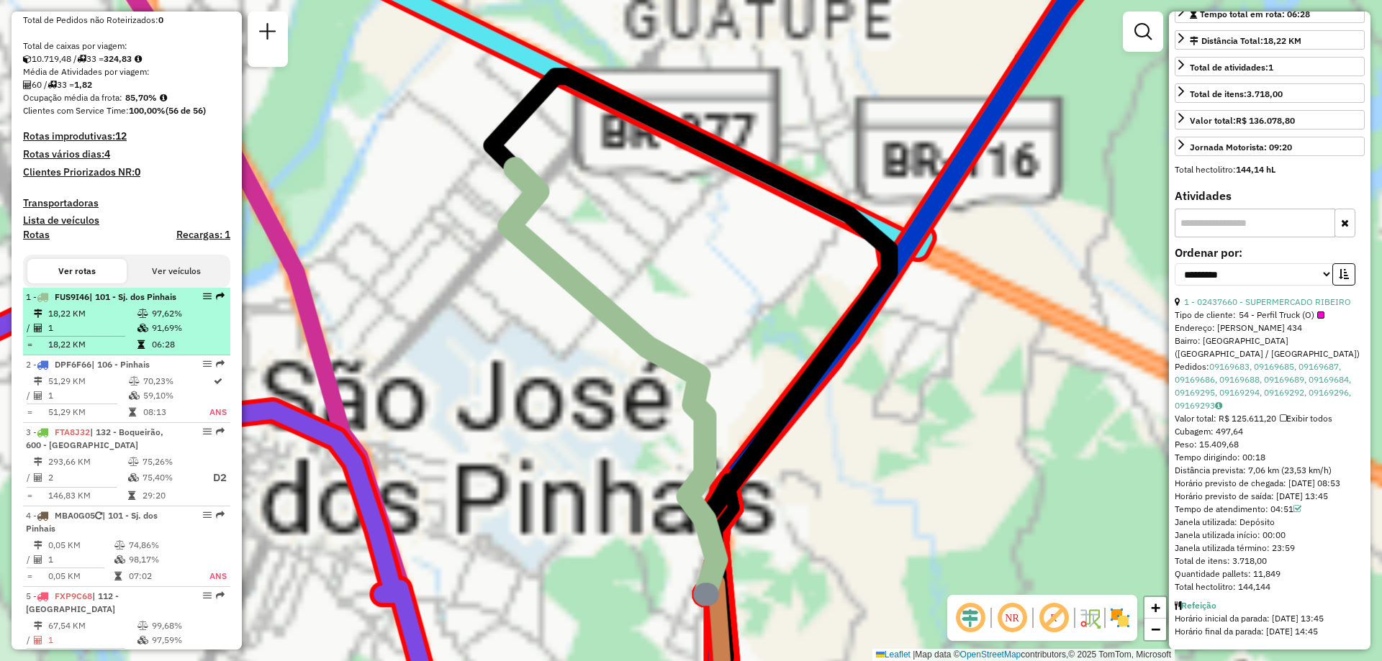
scroll to position [349, 0]
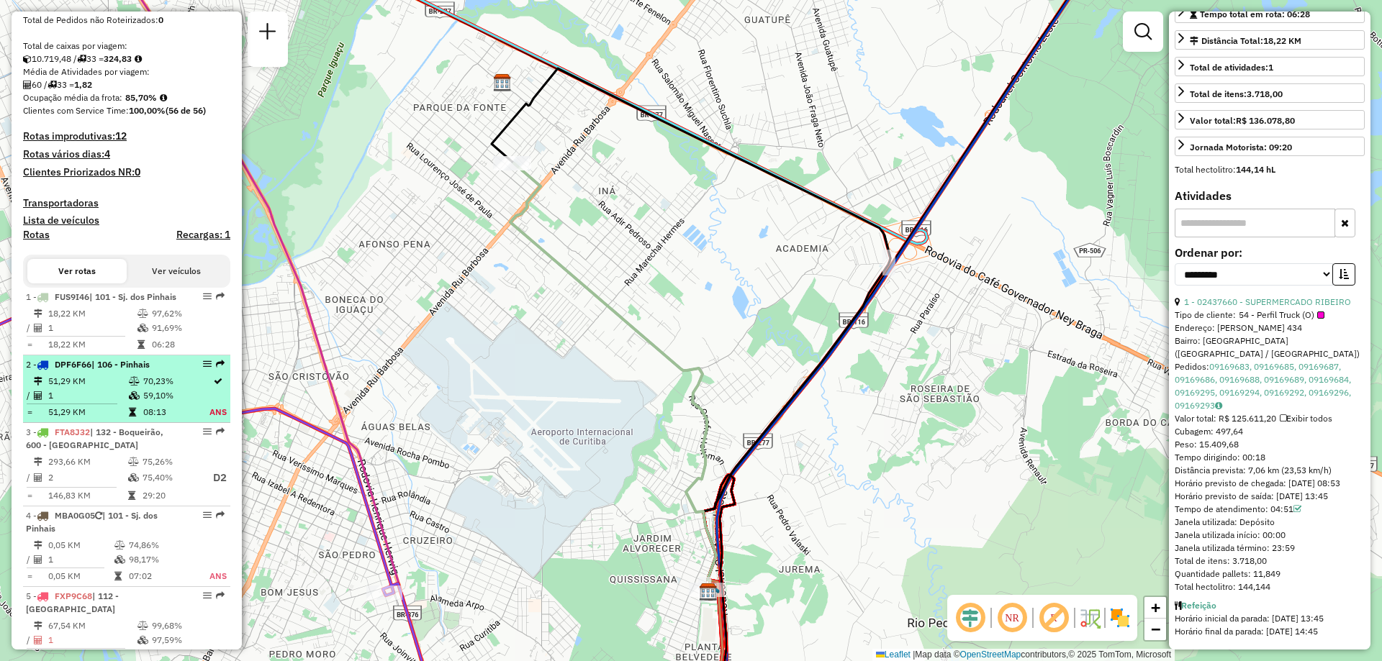
click at [145, 403] on td "59,10%" at bounding box center [175, 396] width 66 height 14
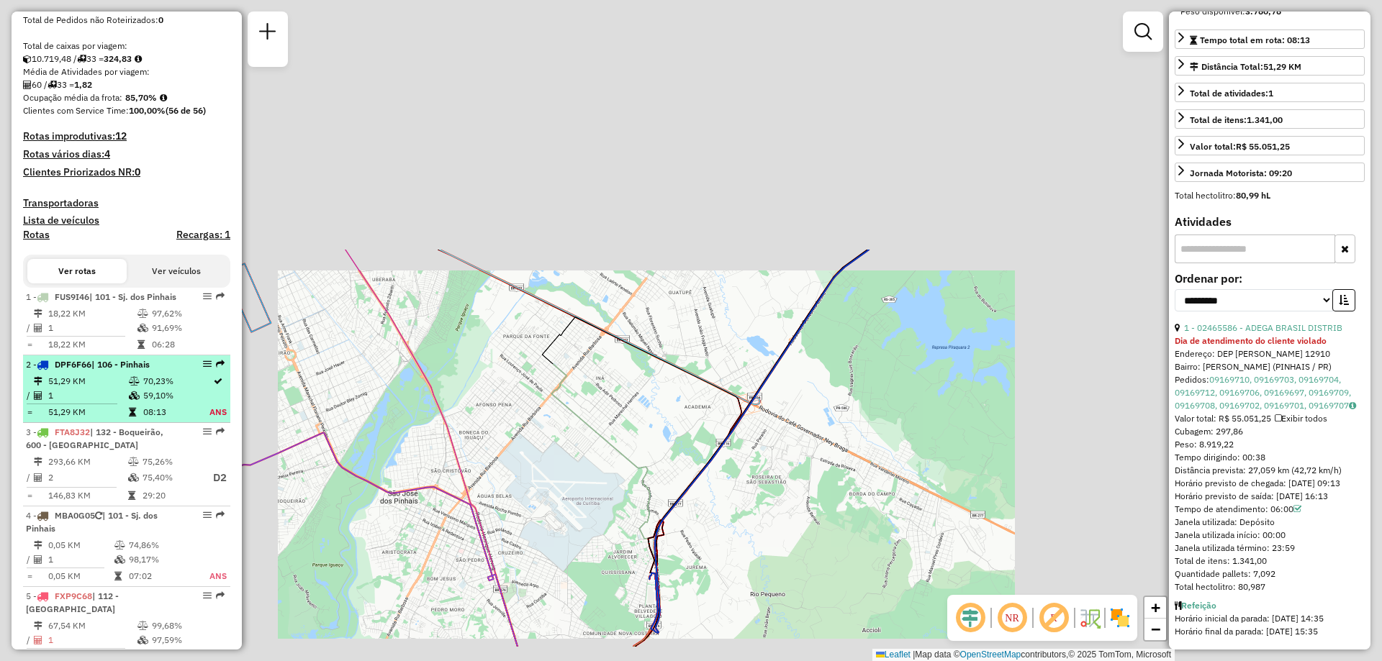
scroll to position [375, 0]
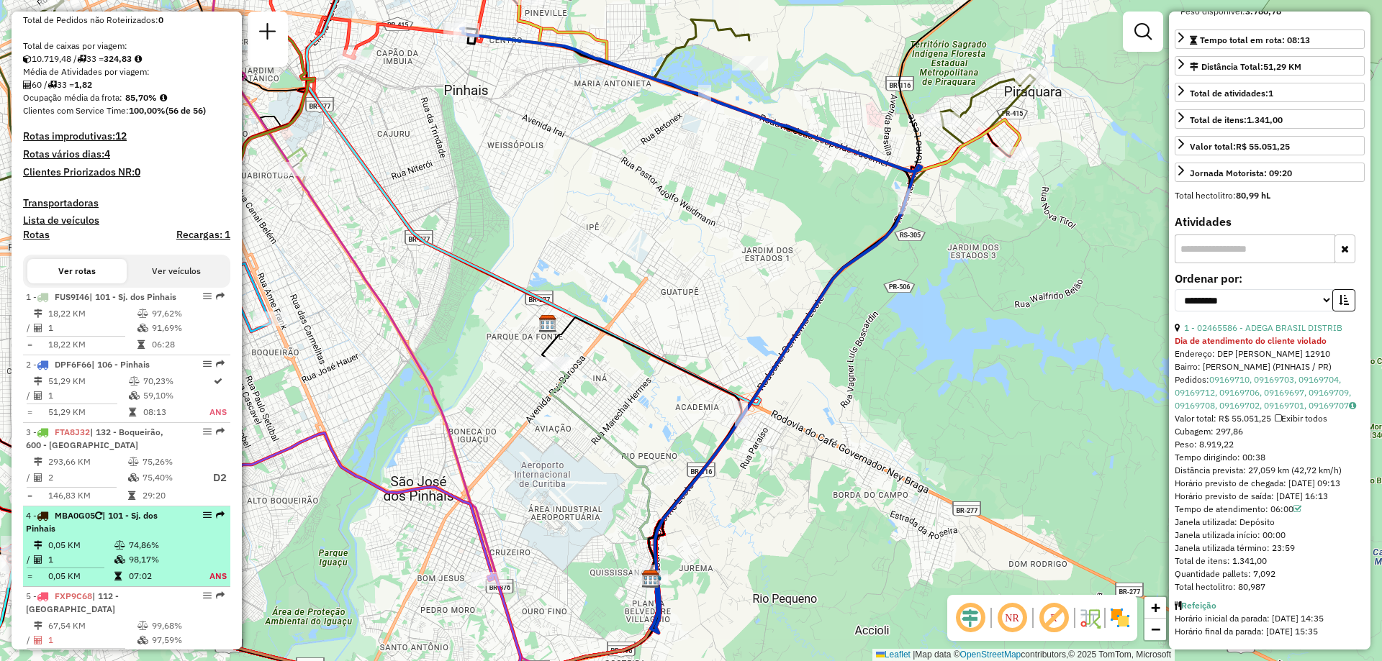
click at [126, 535] on div "4 - MBA0G05 | 101 - Sj. dos Pinhais" at bounding box center [102, 523] width 153 height 26
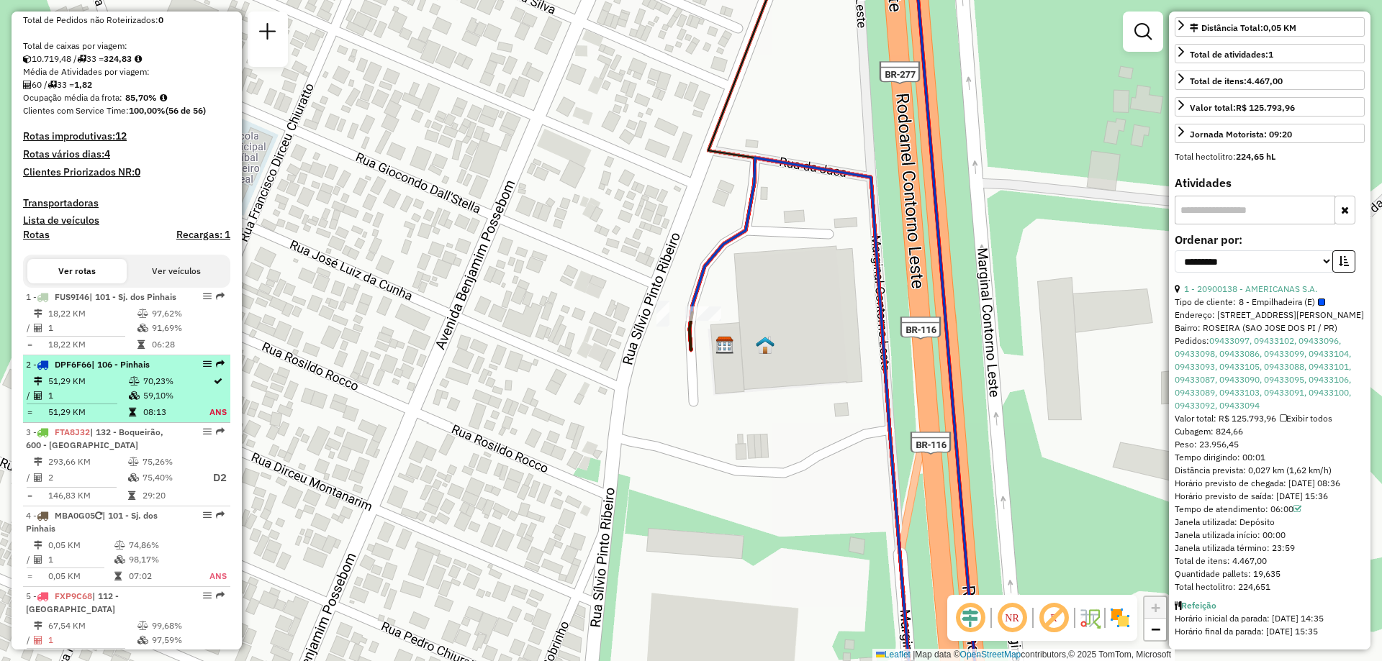
scroll to position [432, 0]
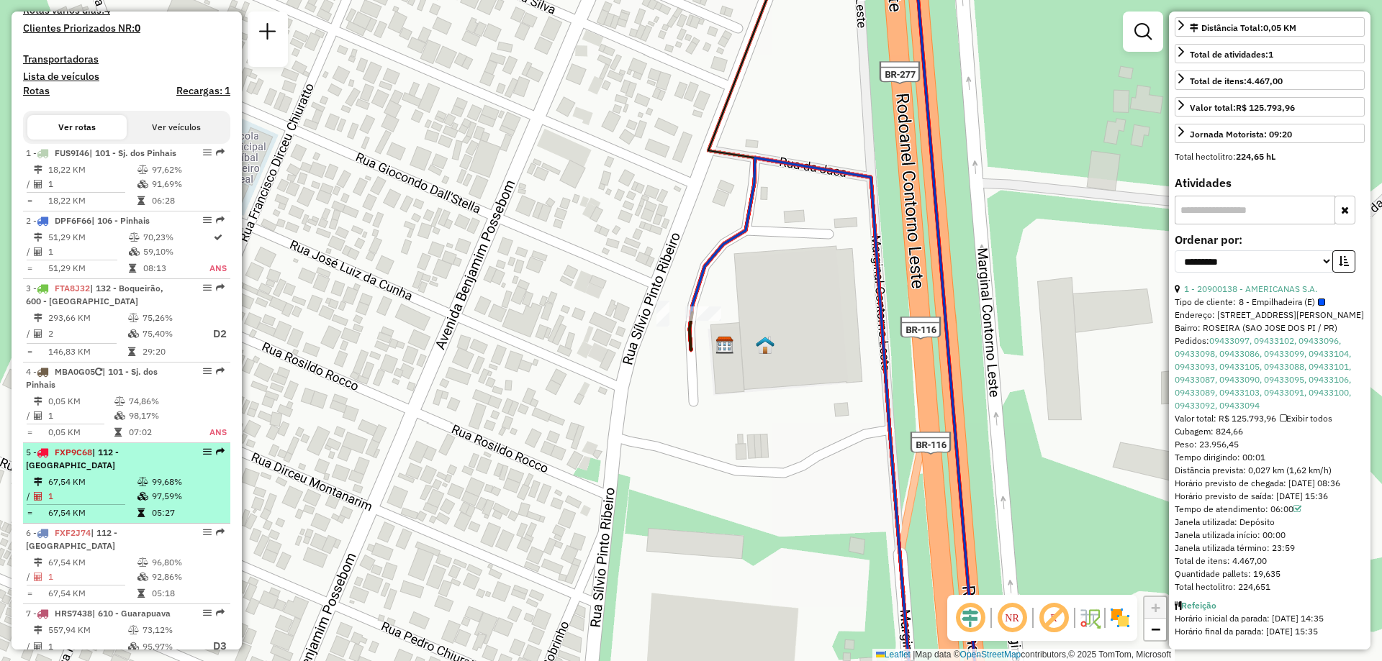
click at [104, 520] on td "67,54 KM" at bounding box center [91, 513] width 89 height 14
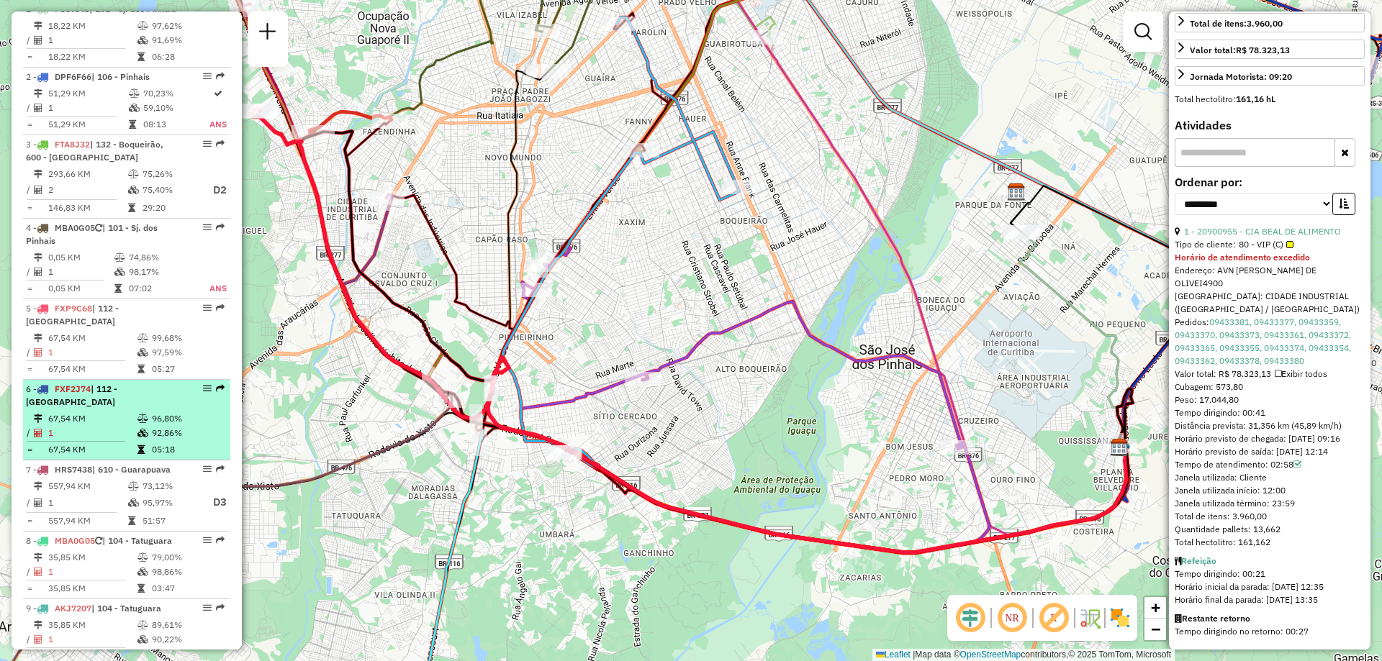
scroll to position [648, 0]
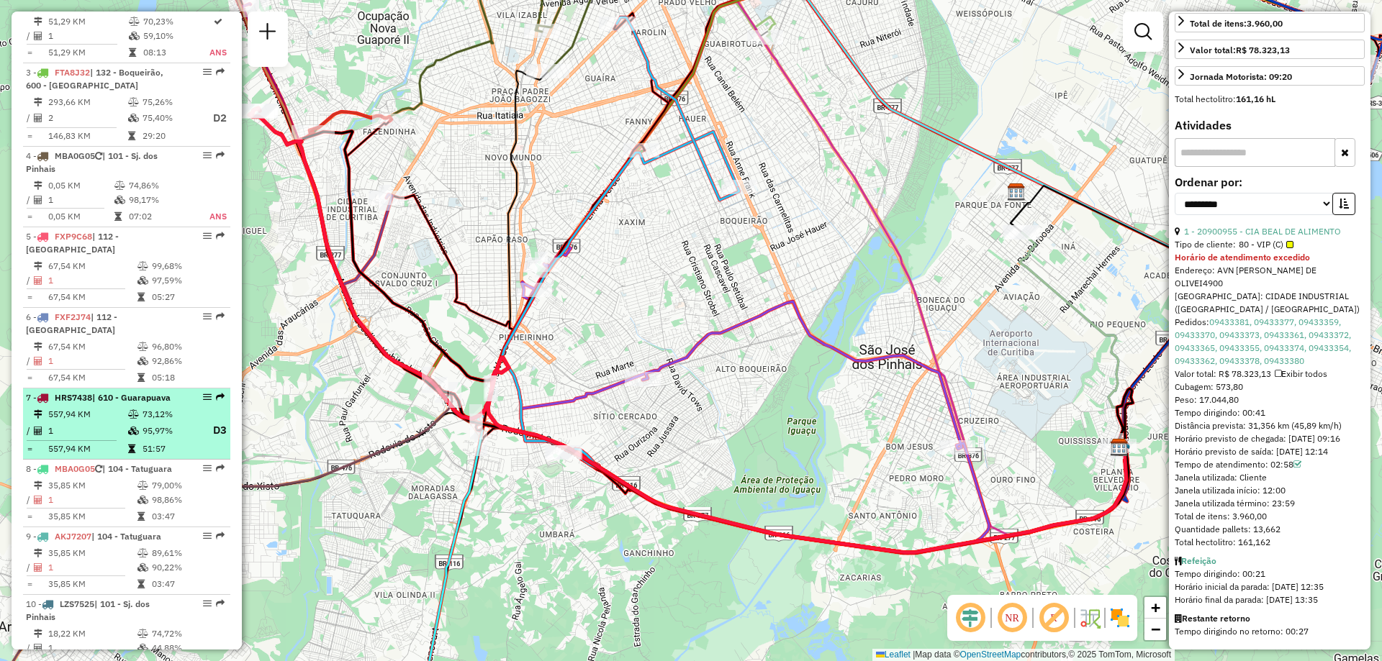
click at [116, 422] on td "557,94 KM" at bounding box center [87, 414] width 80 height 14
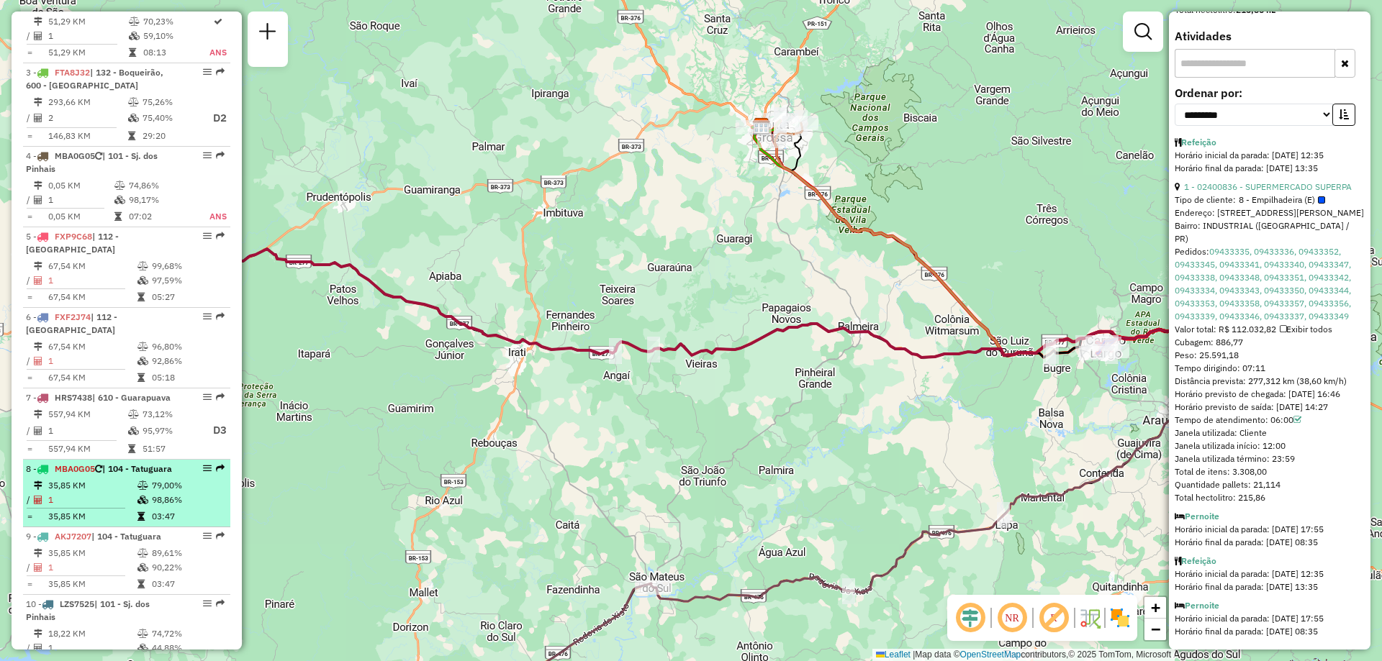
scroll to position [792, 0]
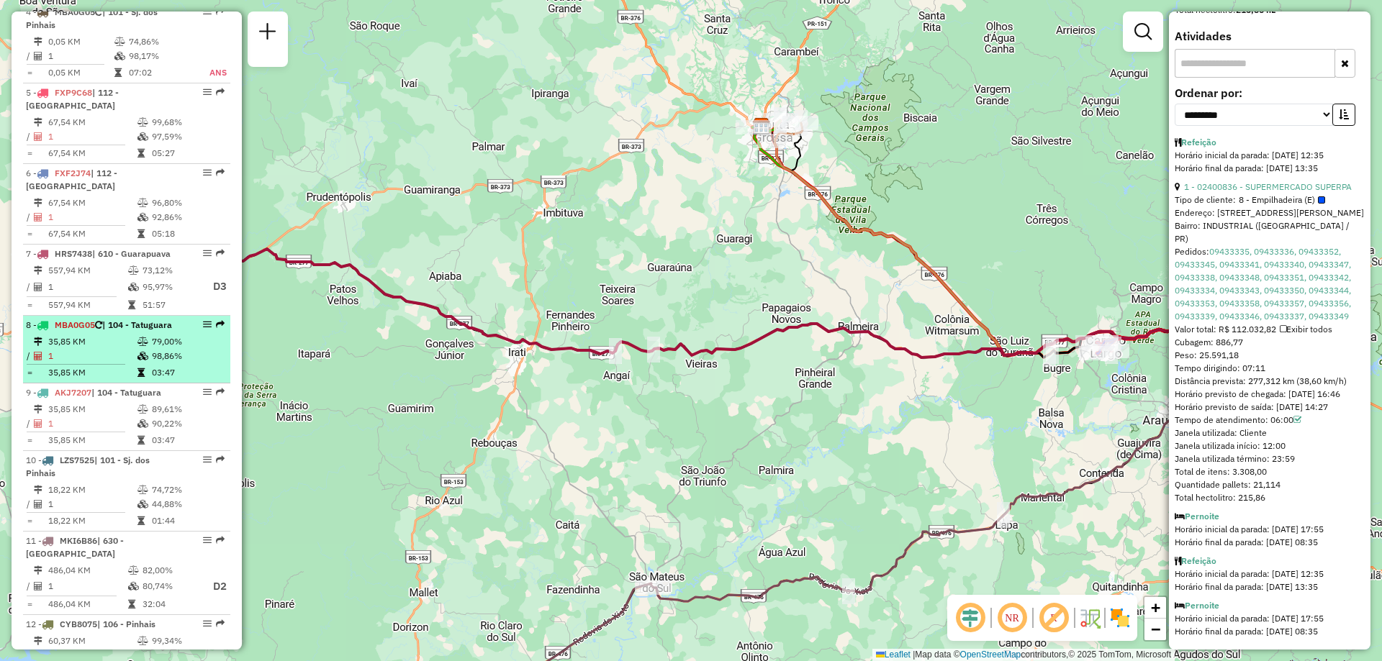
click at [94, 349] on td "35,85 KM" at bounding box center [91, 342] width 89 height 14
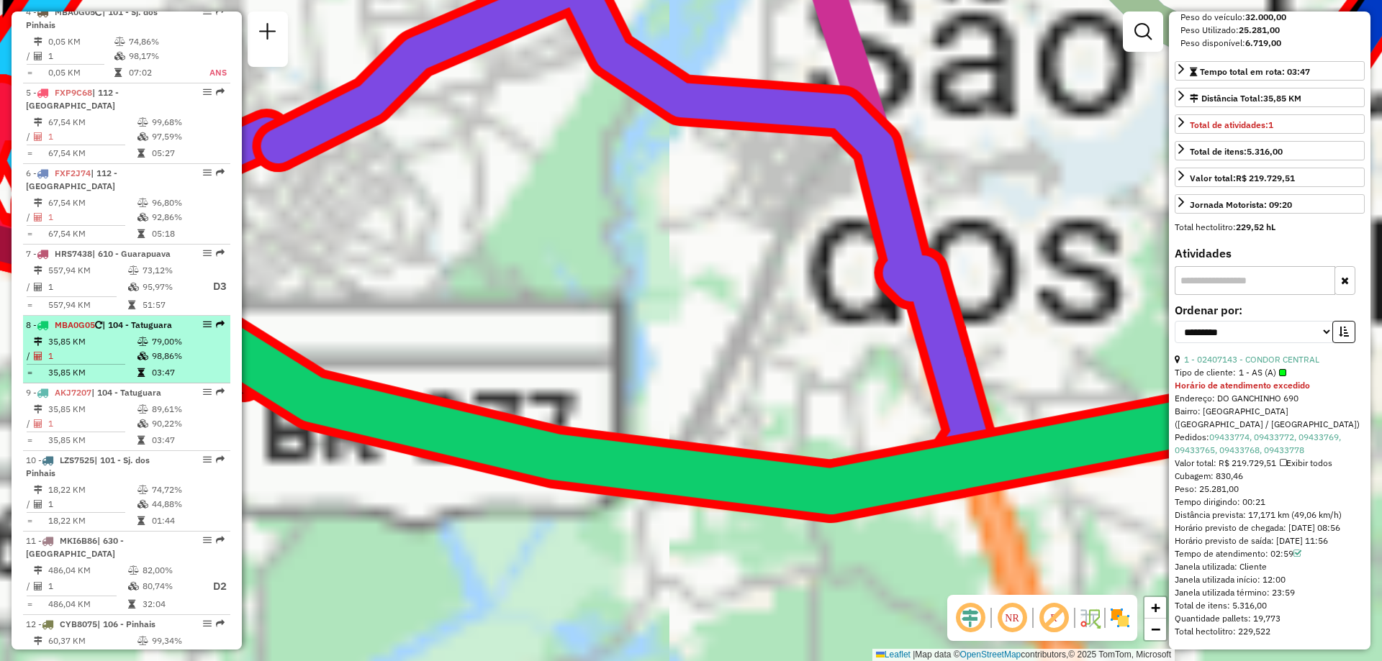
scroll to position [279, 0]
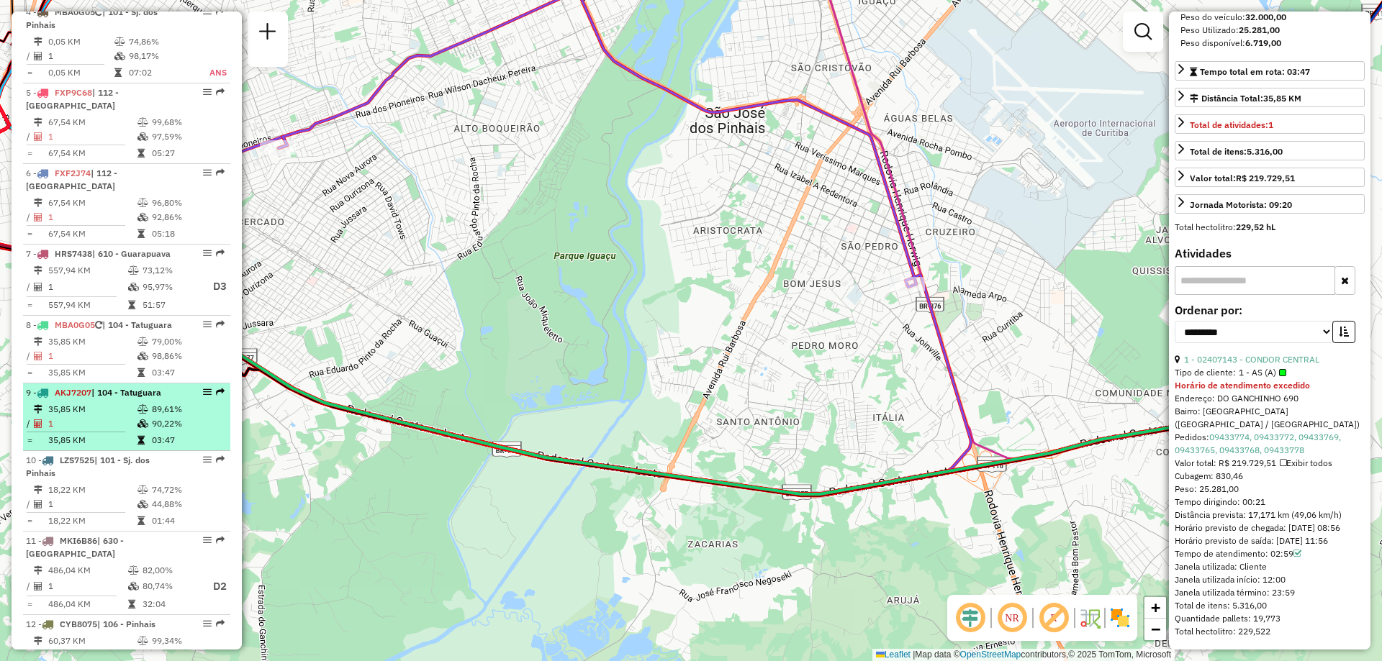
click at [86, 417] on td "35,85 KM" at bounding box center [91, 409] width 89 height 14
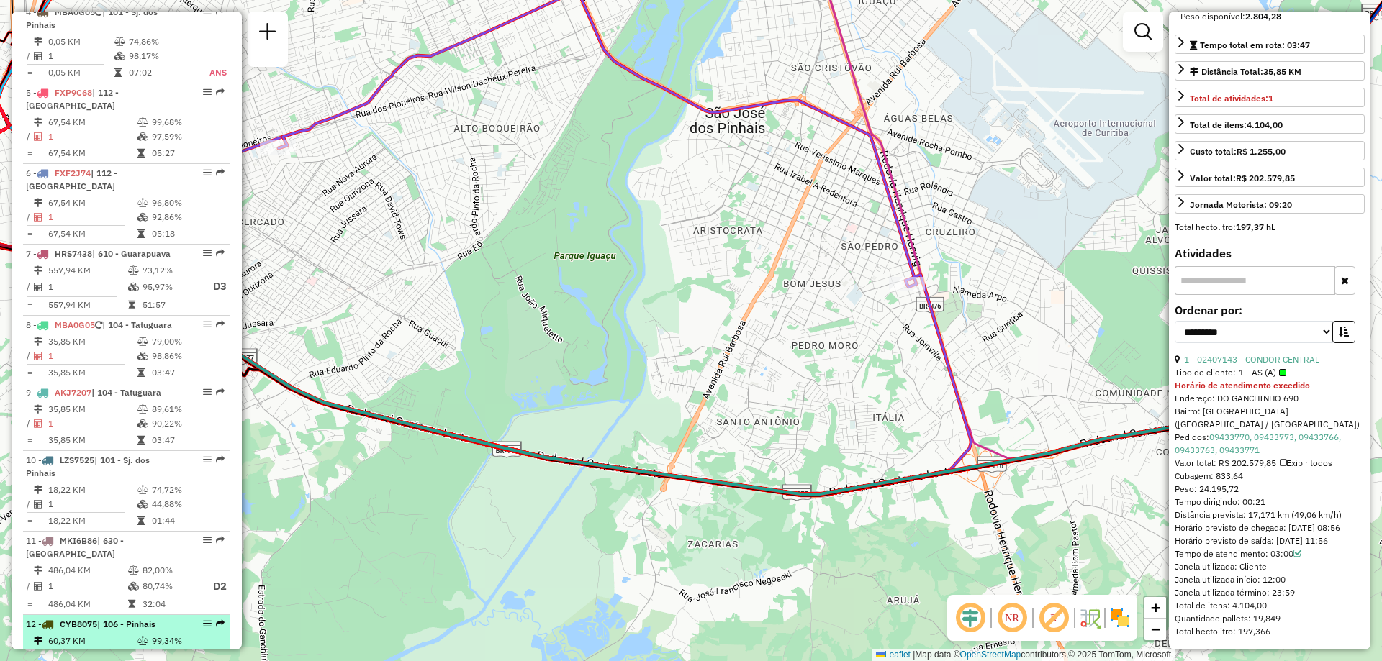
scroll to position [936, 0]
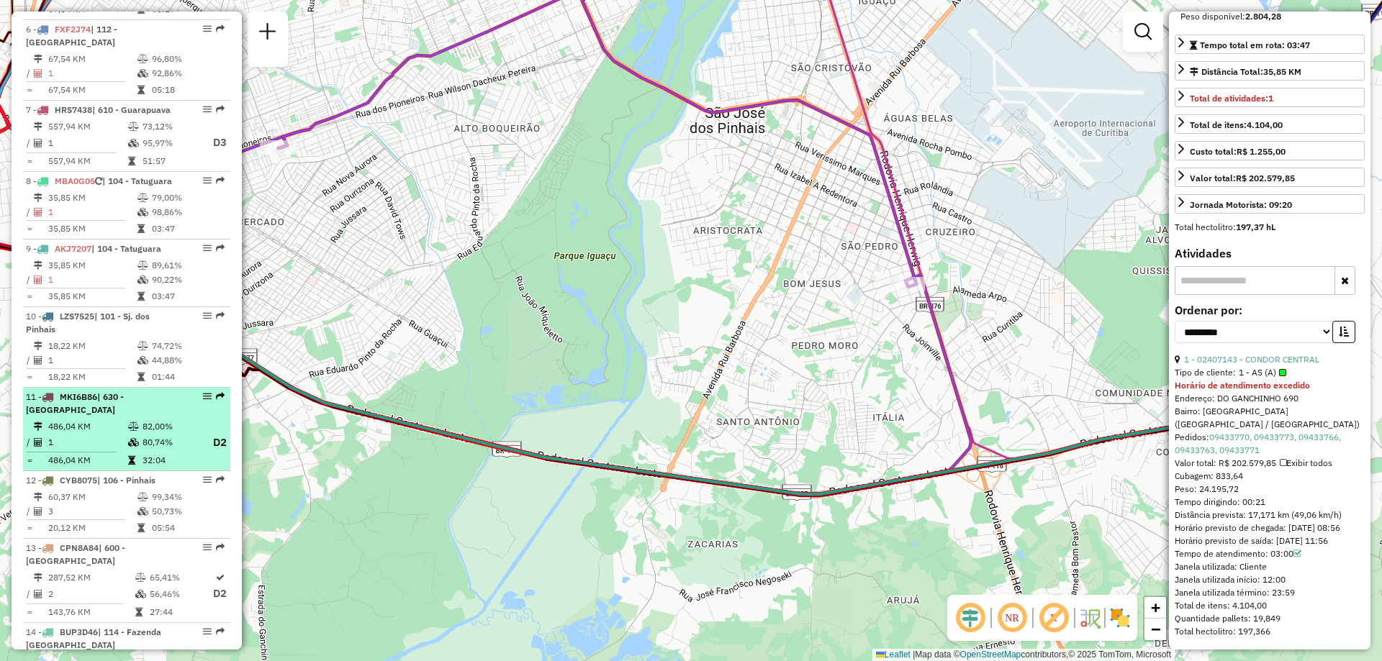
click at [99, 434] on td "486,04 KM" at bounding box center [87, 427] width 80 height 14
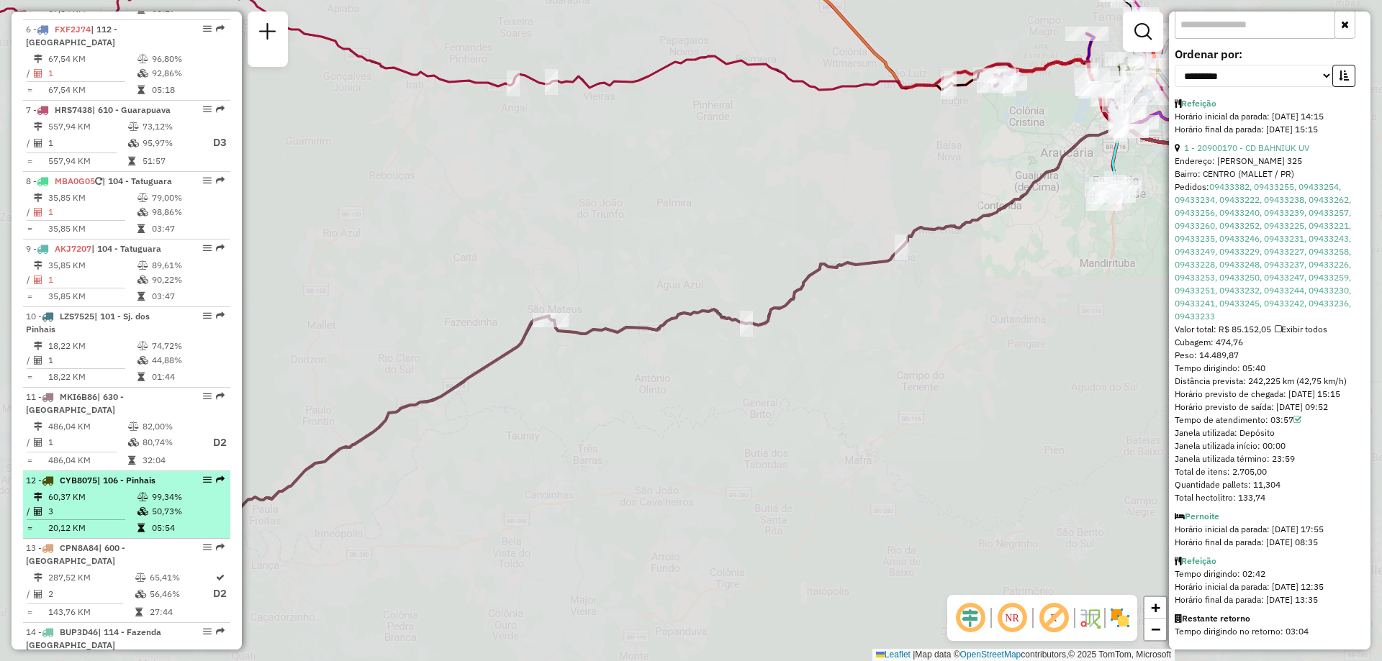
click at [110, 504] on td "60,37 KM" at bounding box center [91, 497] width 89 height 14
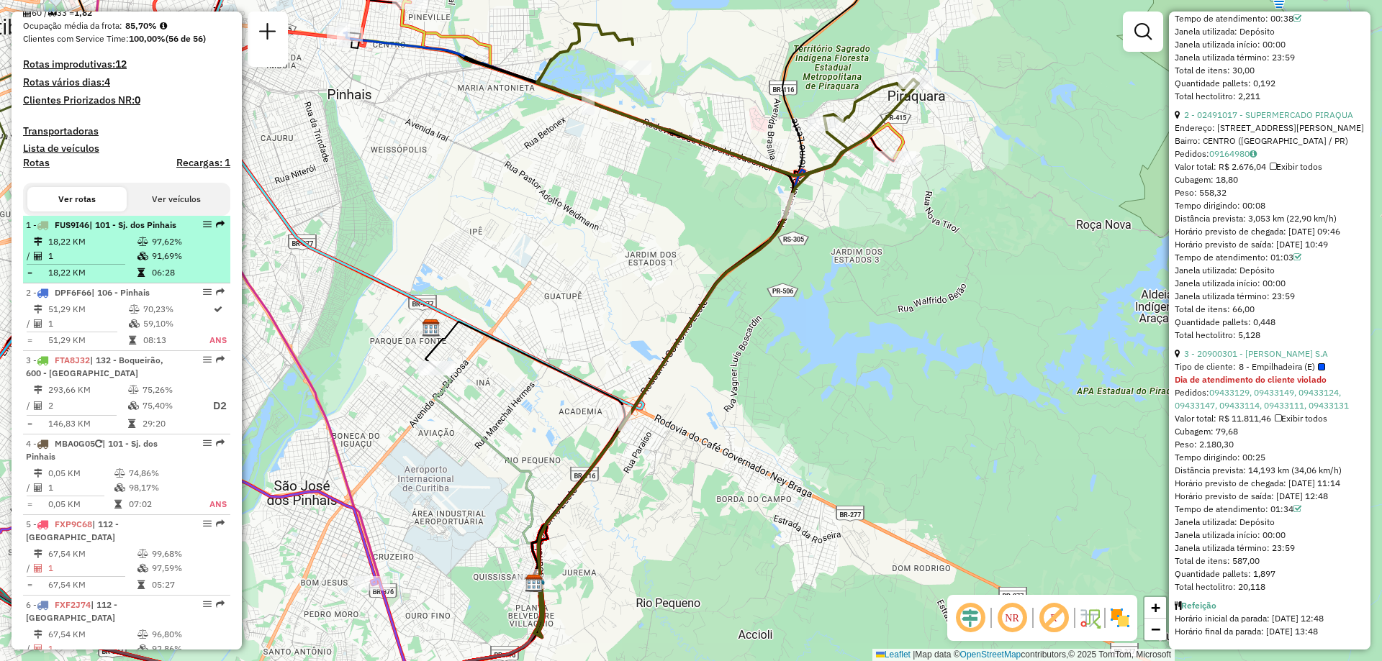
scroll to position [0, 0]
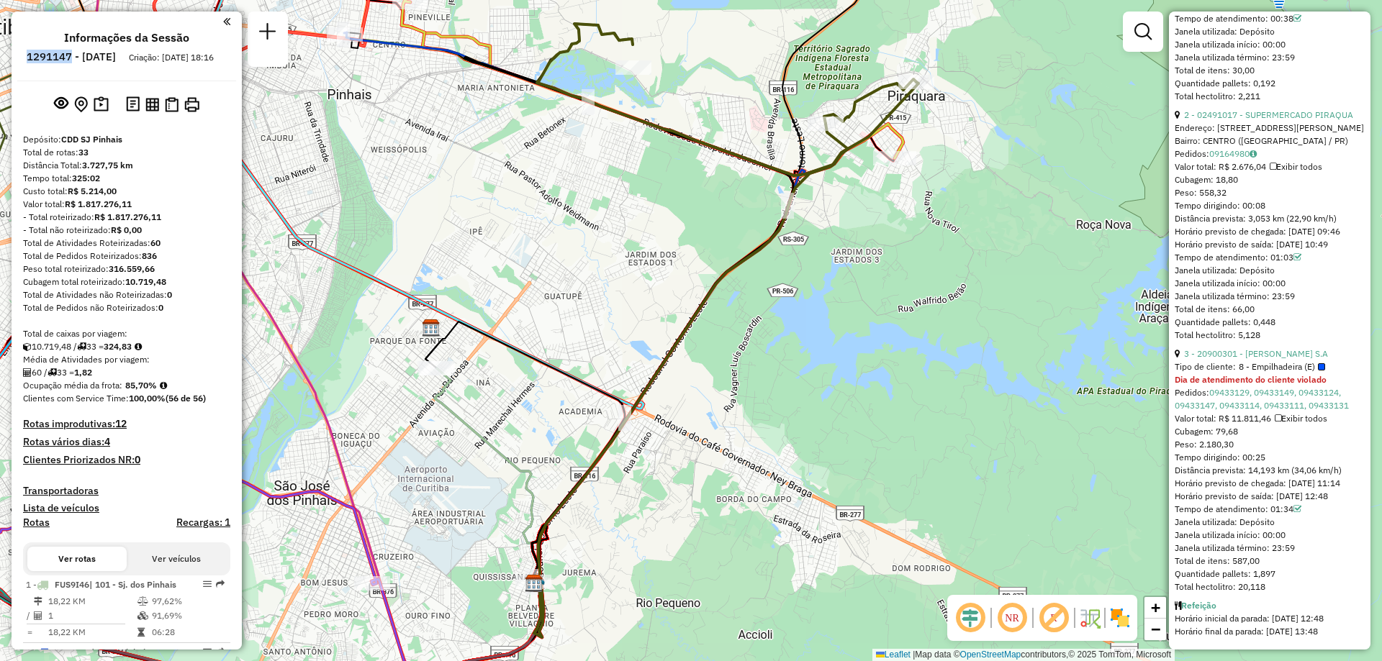
drag, startPoint x: 67, startPoint y: 57, endPoint x: 111, endPoint y: 60, distance: 44.0
click at [111, 60] on h6 "1291147 - [DATE]" at bounding box center [71, 56] width 89 height 13
copy h6 "1291147"
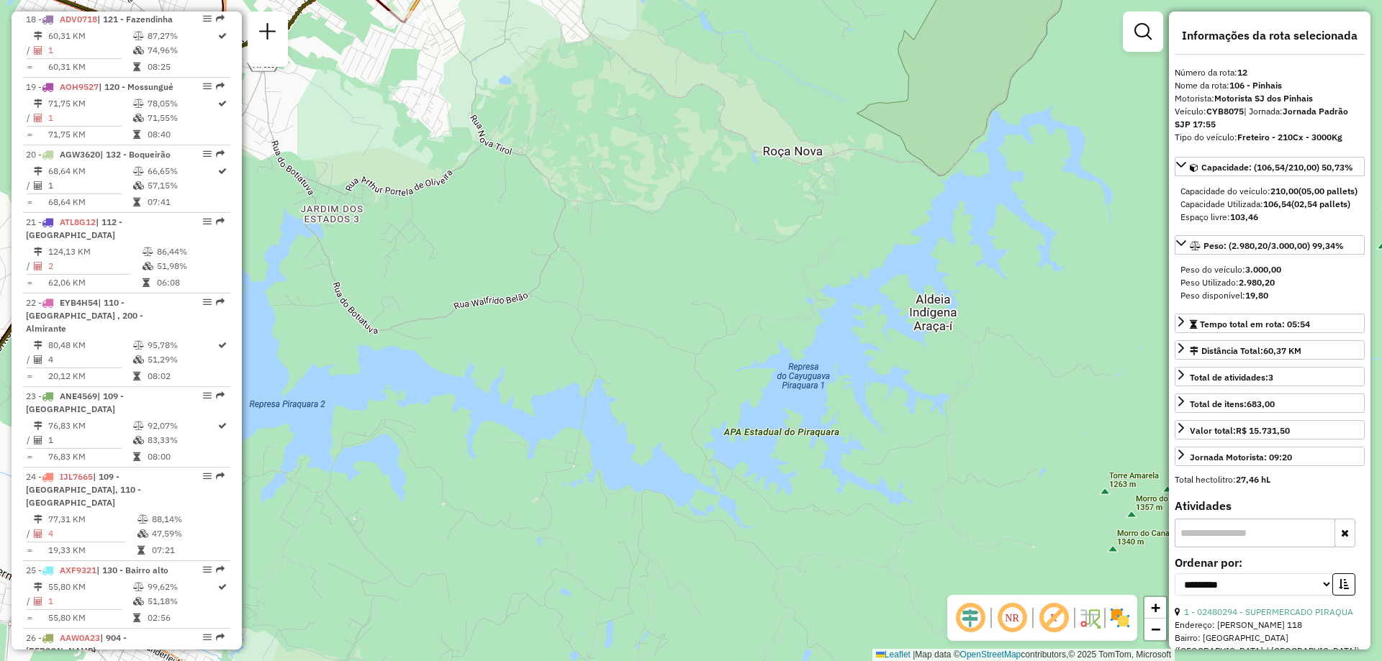
scroll to position [1943, 0]
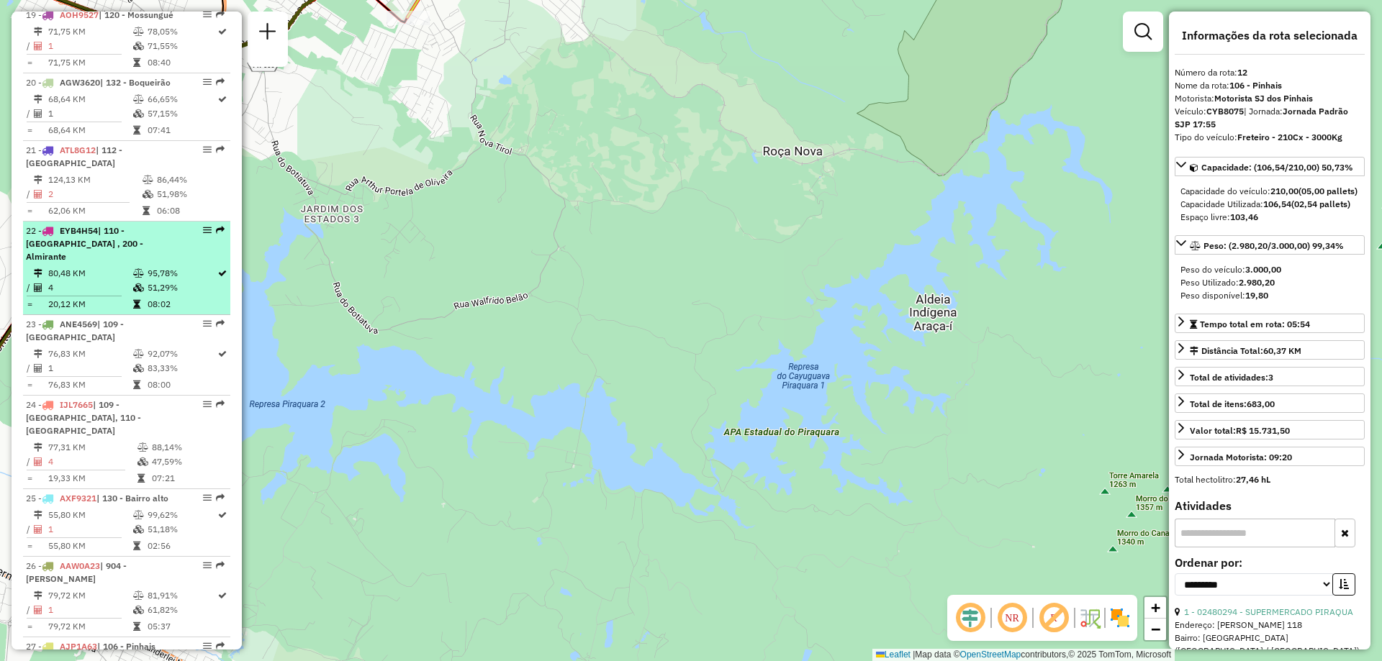
click at [94, 262] on span "| 110 - [GEOGRAPHIC_DATA] , 200 - Almirante" at bounding box center [84, 243] width 117 height 37
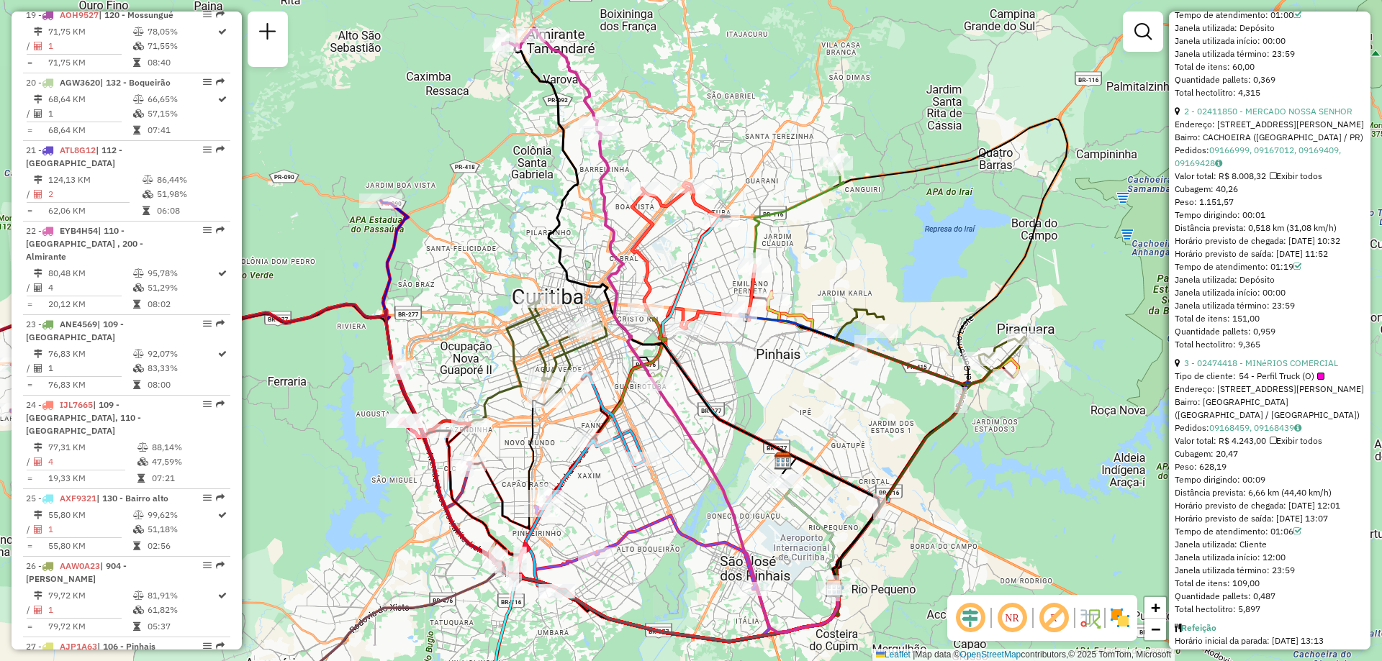
scroll to position [1144, 0]
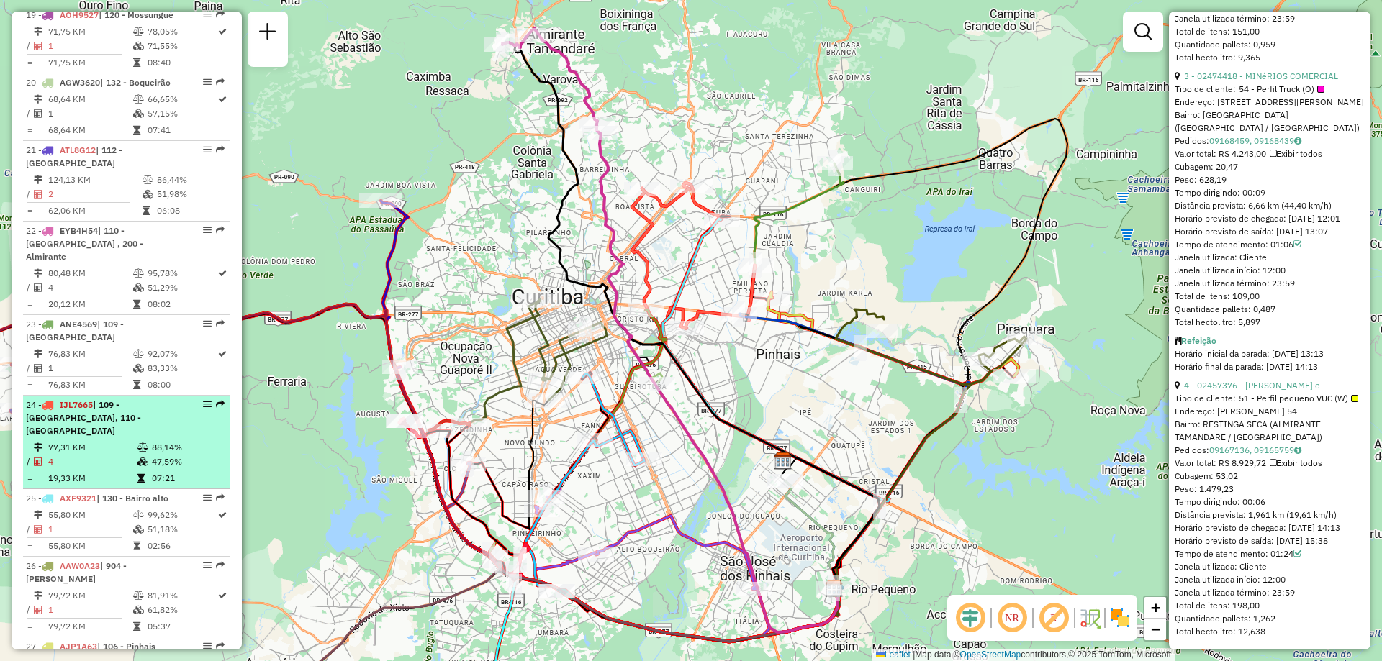
click at [112, 438] on div "24 - IJL7665 | 109 - [GEOGRAPHIC_DATA], 110 - [GEOGRAPHIC_DATA]" at bounding box center [102, 418] width 153 height 39
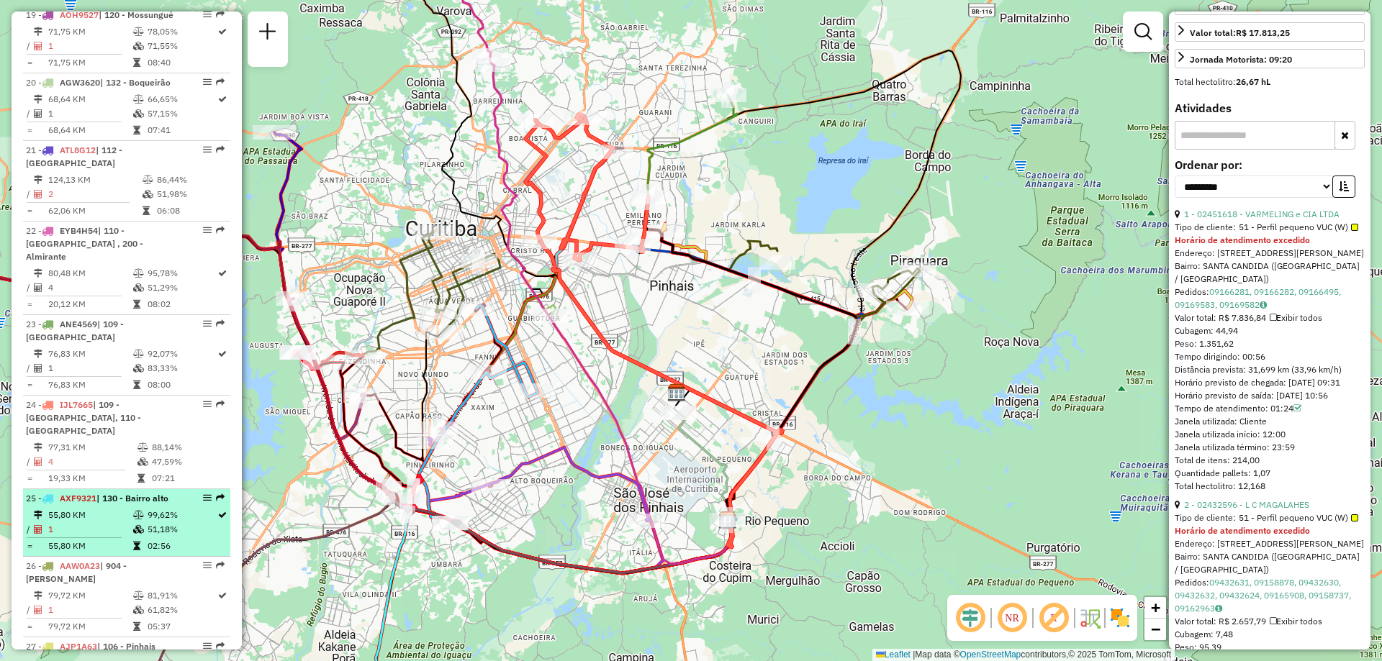
scroll to position [2087, 0]
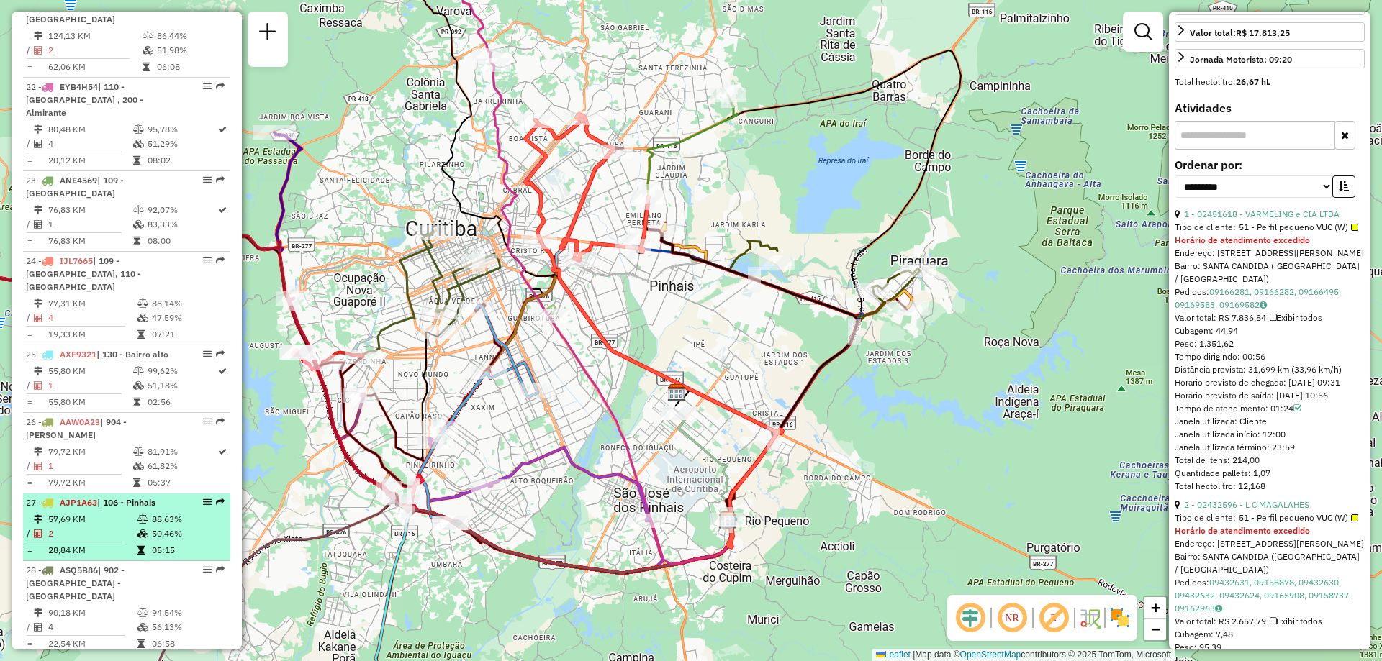
click at [132, 510] on div "27 - AJP1A63 | 106 - Pinhais" at bounding box center [102, 503] width 153 height 13
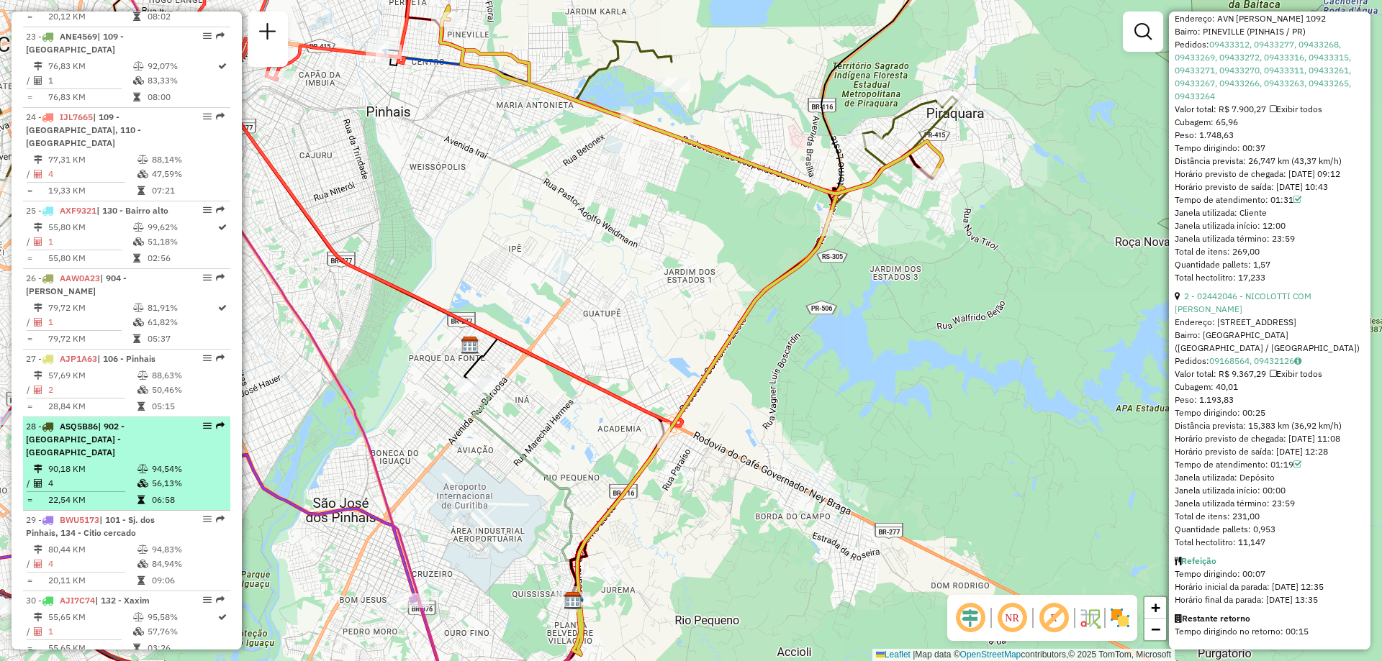
scroll to position [2303, 0]
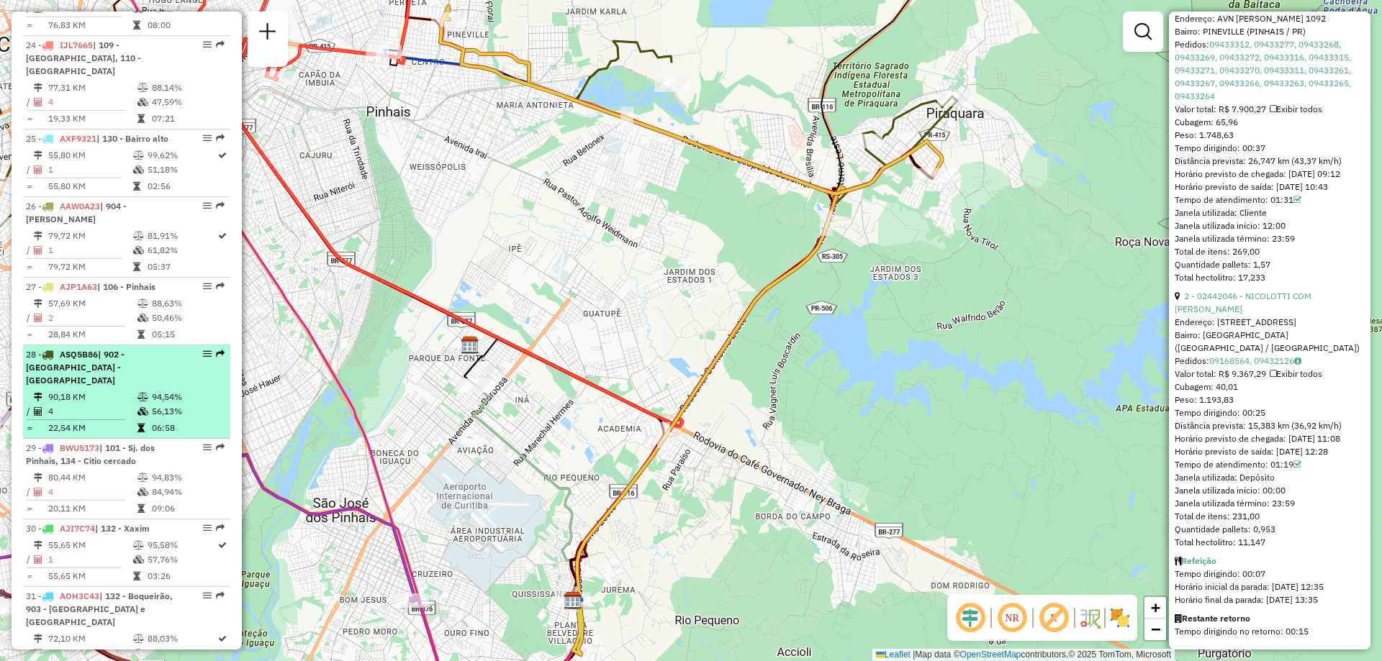
click at [78, 402] on td "90,18 KM" at bounding box center [91, 397] width 89 height 14
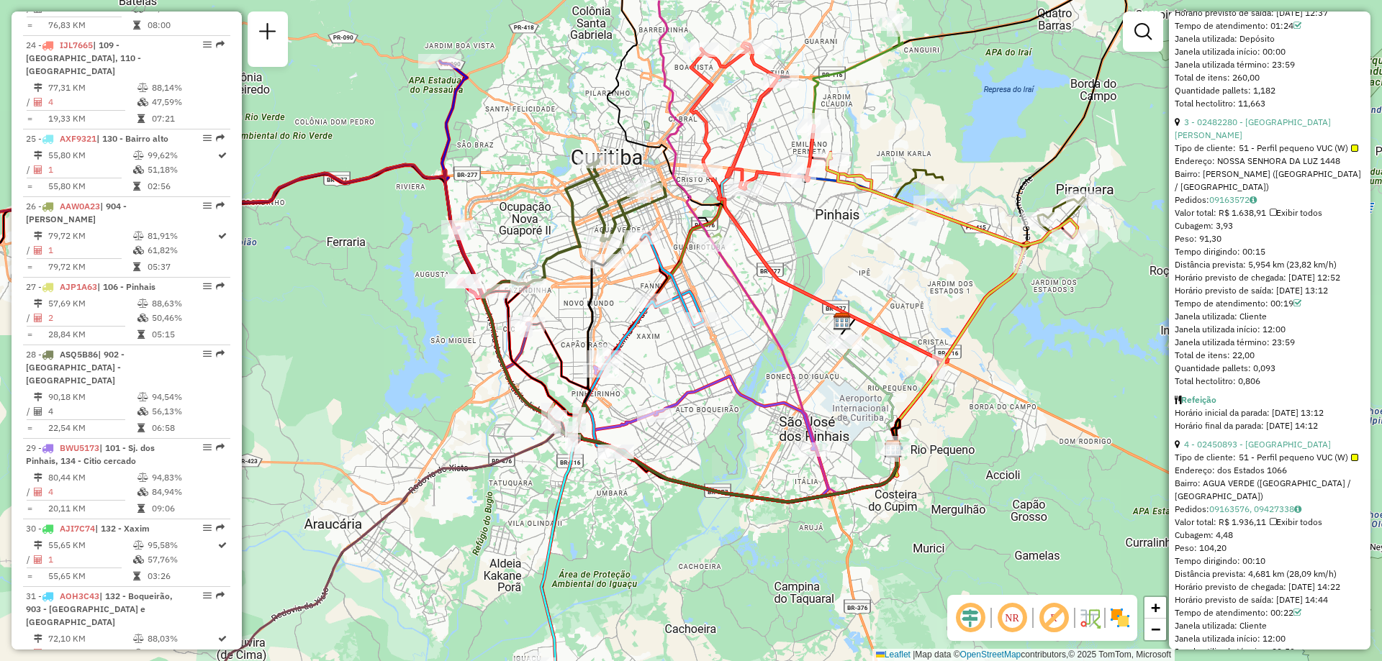
scroll to position [1247, 0]
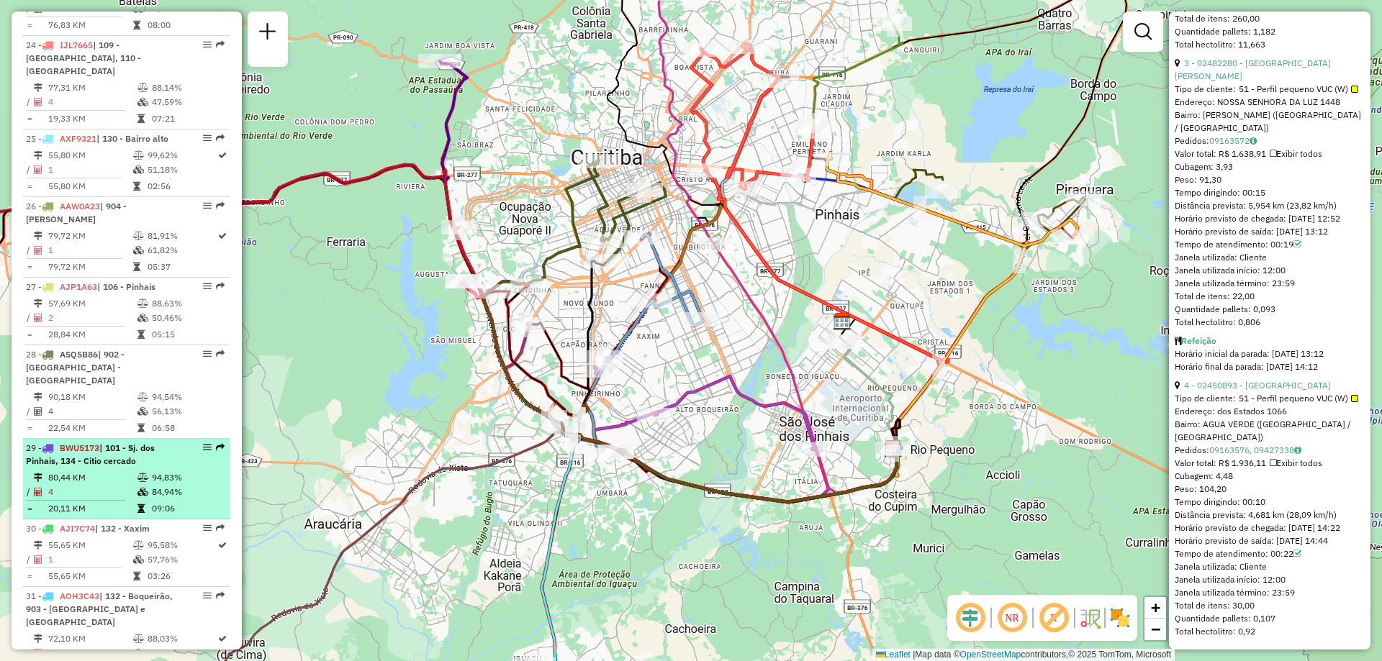
click at [107, 467] on div "29 - BWU5173 | 101 - Sj. dos Pinhais, 134 - Citio cercado" at bounding box center [102, 455] width 153 height 26
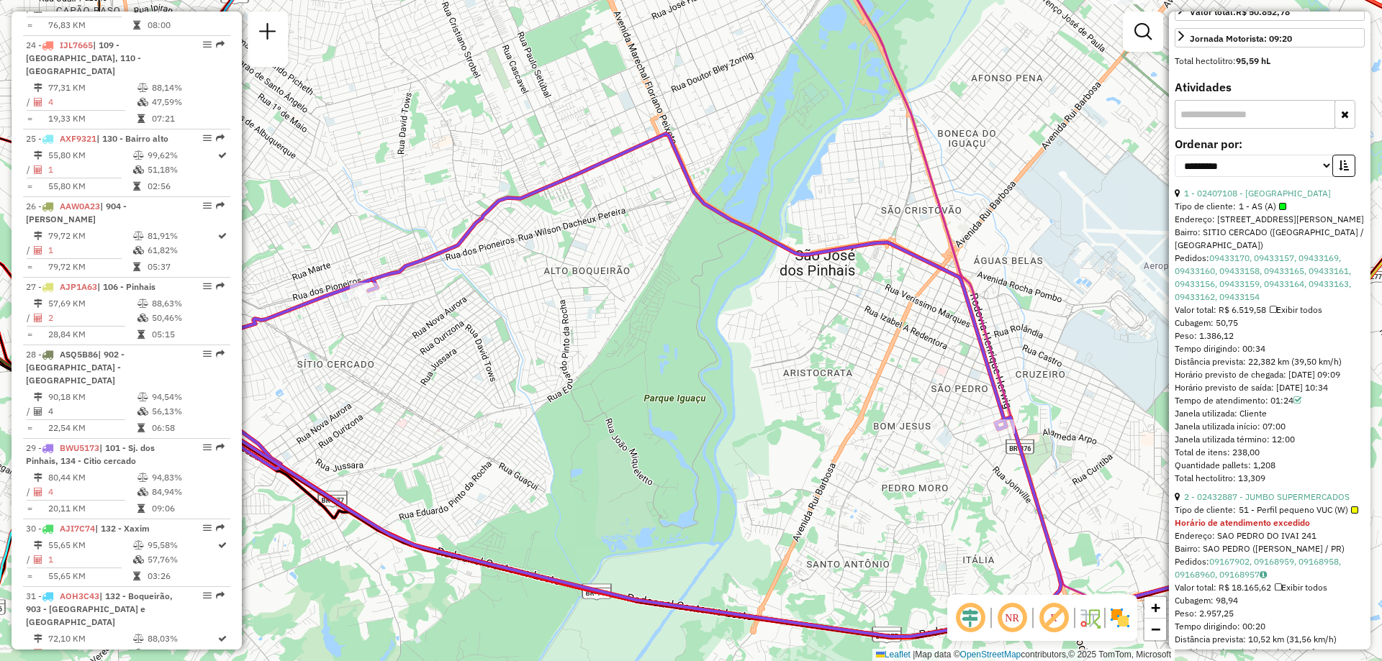
scroll to position [504, 0]
